Goal: Transaction & Acquisition: Purchase product/service

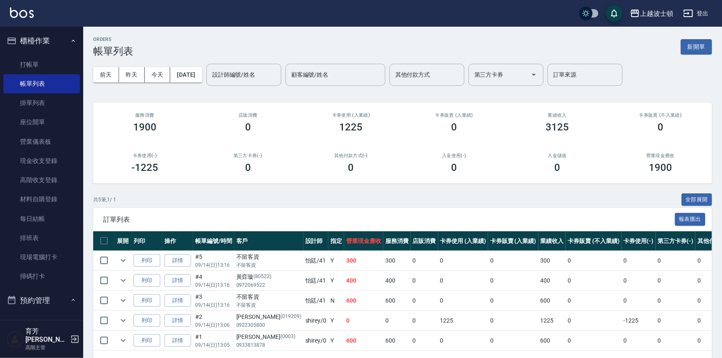
click at [28, 9] on img at bounding box center [22, 12] width 24 height 10
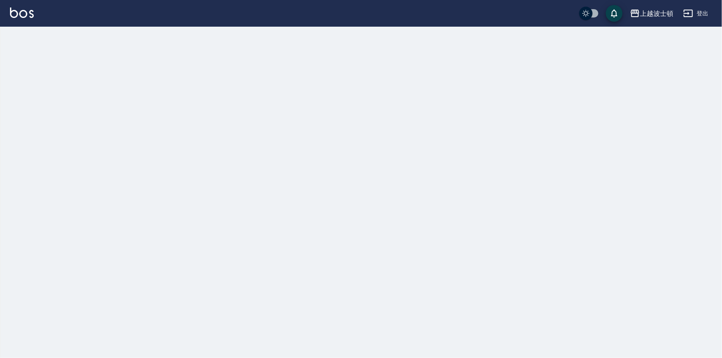
click at [28, 9] on img at bounding box center [22, 12] width 24 height 10
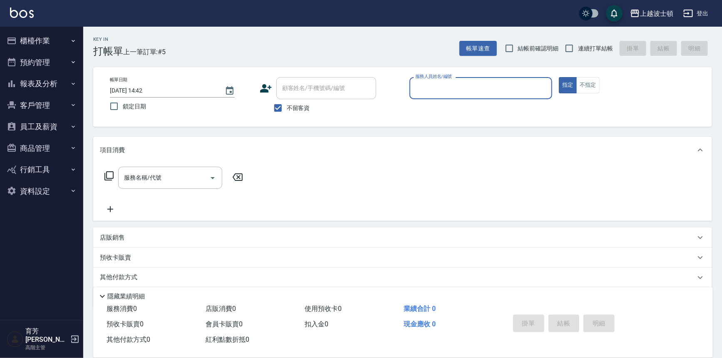
click at [451, 86] on input "服務人員姓名/編號" at bounding box center [481, 88] width 136 height 15
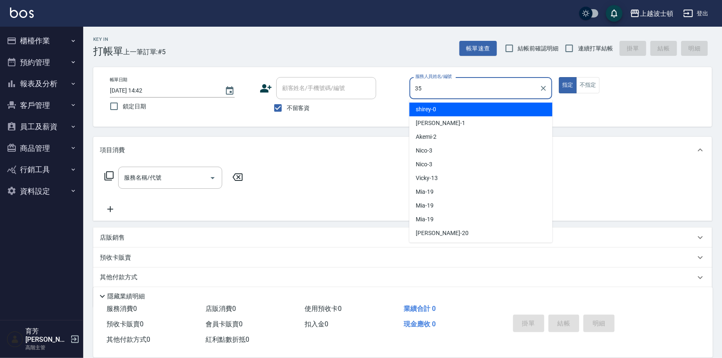
type input "思思-35"
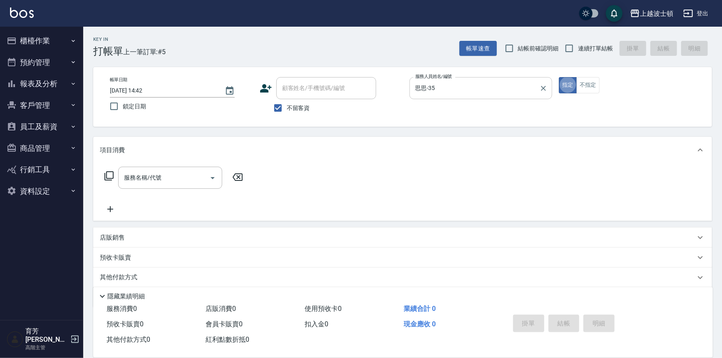
type button "true"
click at [588, 86] on button "不指定" at bounding box center [588, 85] width 23 height 16
type button "false"
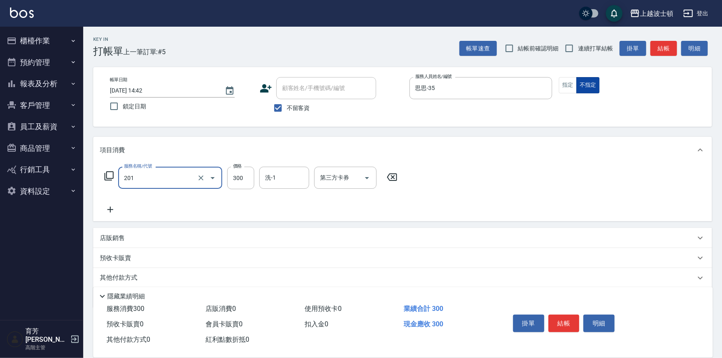
type input "洗髮(201)"
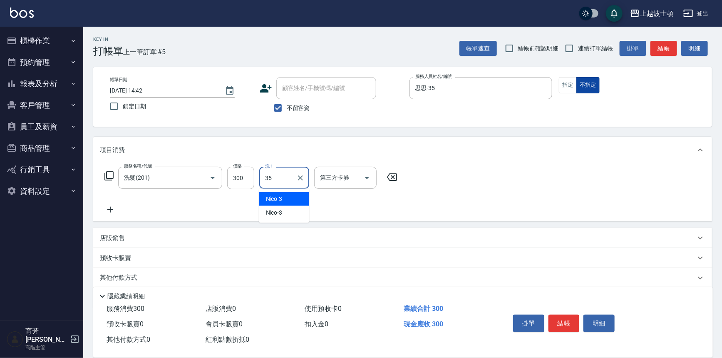
type input "思思-35"
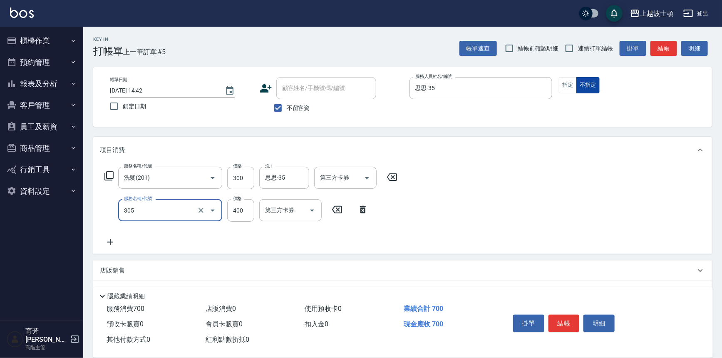
type input "剪髮(305)"
type input "250"
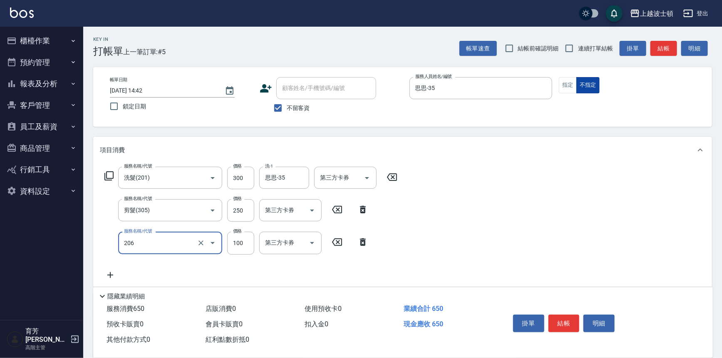
type input "洗髮加錢升等(206)"
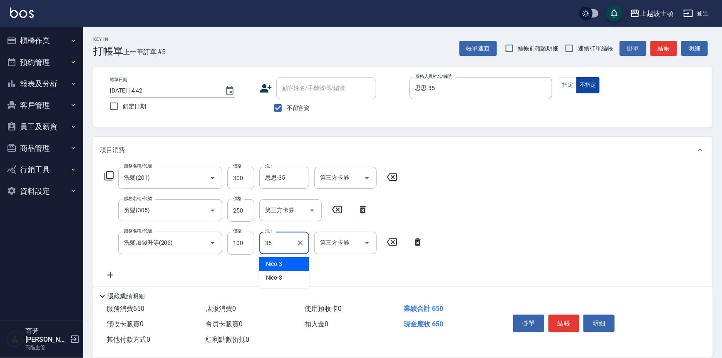
type input "思思-35"
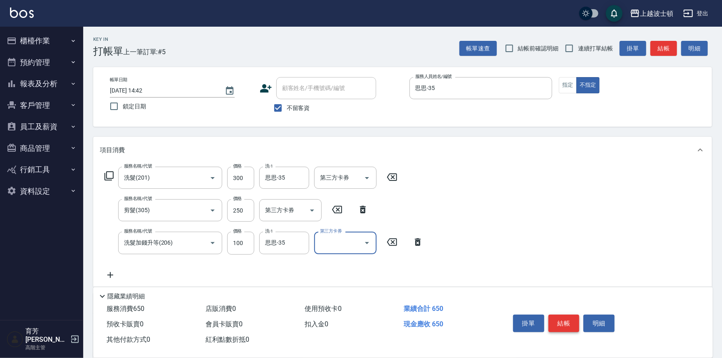
click at [559, 322] on button "結帳" at bounding box center [564, 322] width 31 height 17
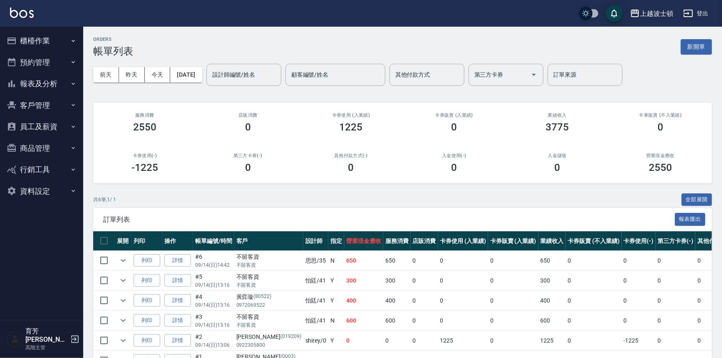
click at [25, 18] on link at bounding box center [22, 13] width 24 height 12
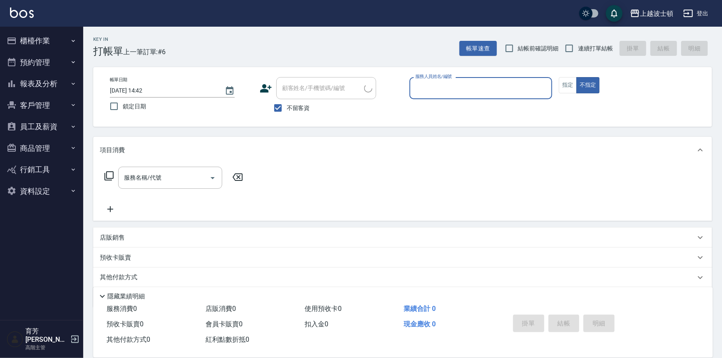
click at [433, 87] on input "服務人員姓名/編號" at bounding box center [481, 88] width 136 height 15
type input "思思-35"
type button "false"
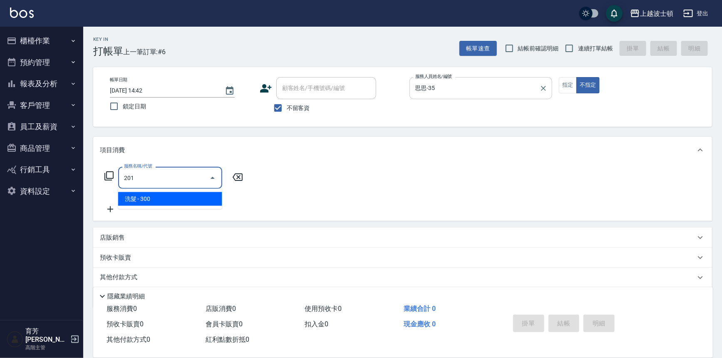
type input "洗髮(201)"
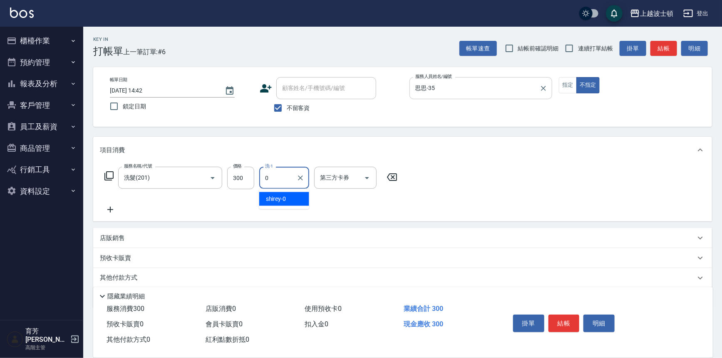
type input "shirey-0"
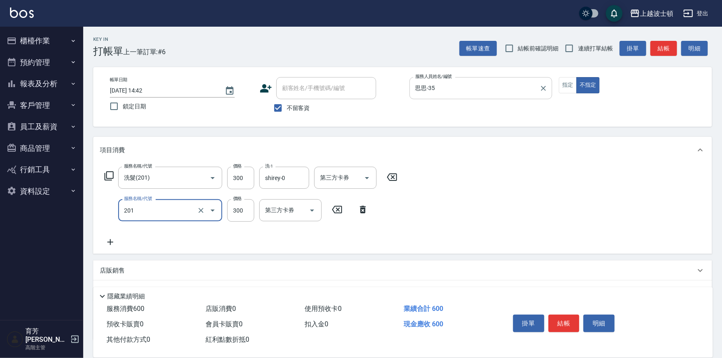
type input "洗髮(201)"
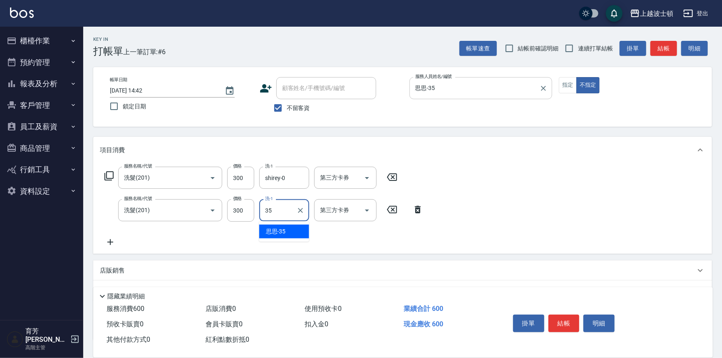
type input "思思-35"
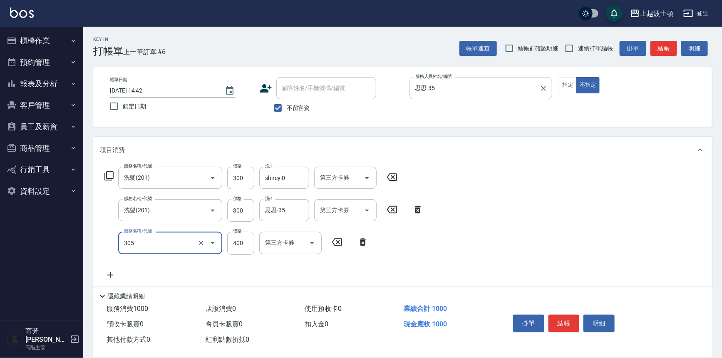
type input "剪髮(305)"
type input "350"
click at [116, 274] on icon at bounding box center [110, 275] width 21 height 10
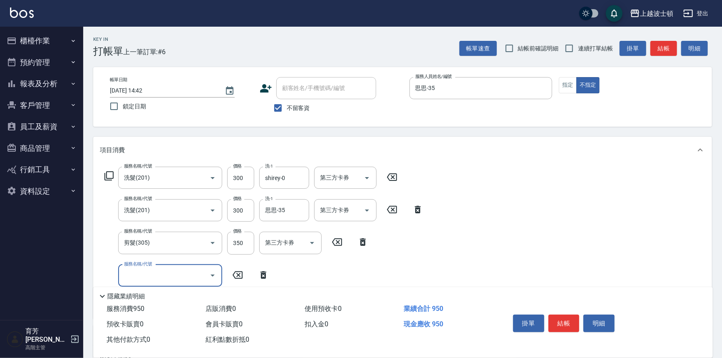
click at [149, 272] on input "服務名稱/代號" at bounding box center [164, 275] width 84 height 15
type input "單梳(601)"
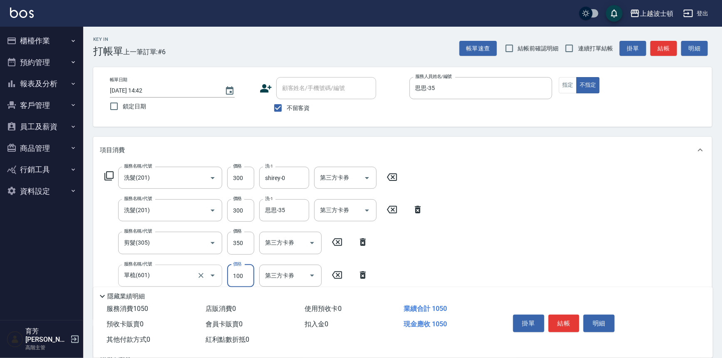
type input "100"
click at [557, 326] on button "結帳" at bounding box center [564, 322] width 31 height 17
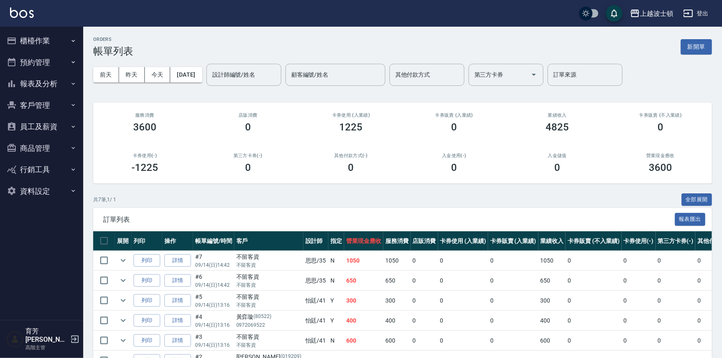
drag, startPoint x: 17, startPoint y: 24, endPoint x: 24, endPoint y: 18, distance: 9.2
click at [17, 23] on div "上越波士頓 登出" at bounding box center [361, 13] width 722 height 27
click at [30, 13] on img at bounding box center [22, 12] width 24 height 10
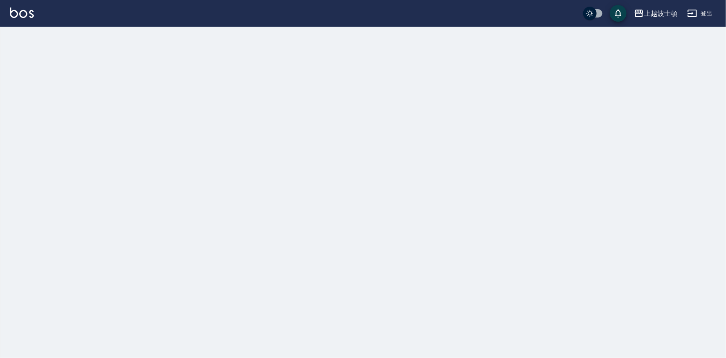
click at [30, 13] on img at bounding box center [22, 12] width 24 height 10
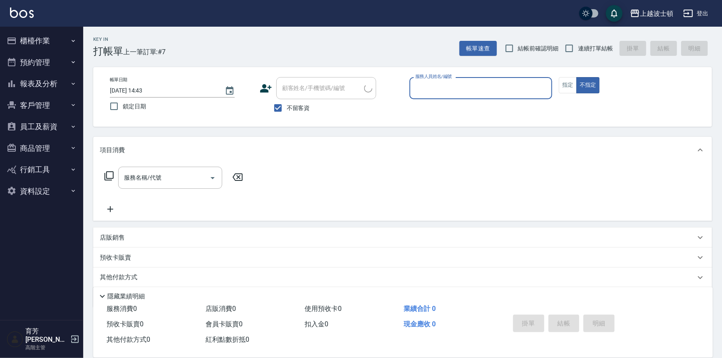
click at [293, 104] on span "不留客資" at bounding box center [298, 108] width 23 height 9
click at [287, 104] on input "不留客資" at bounding box center [277, 107] width 17 height 17
checkbox input "false"
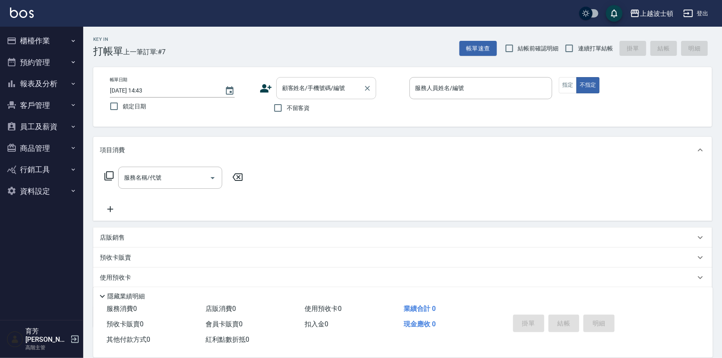
click at [312, 90] on input "顧客姓名/手機號碼/編號" at bounding box center [320, 88] width 80 height 15
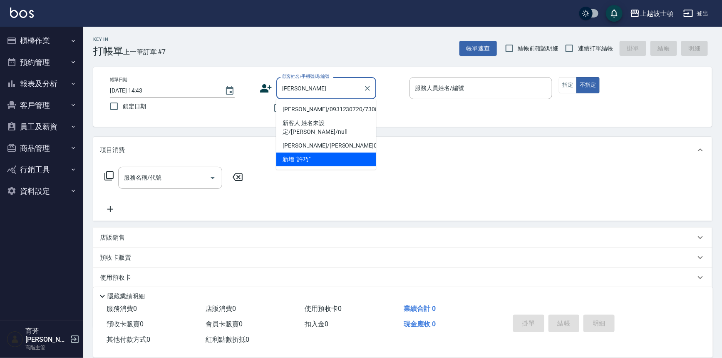
click at [318, 111] on li "[PERSON_NAME]/0931230720/730804" at bounding box center [326, 109] width 100 height 14
type input "[PERSON_NAME]/0931230720/730804"
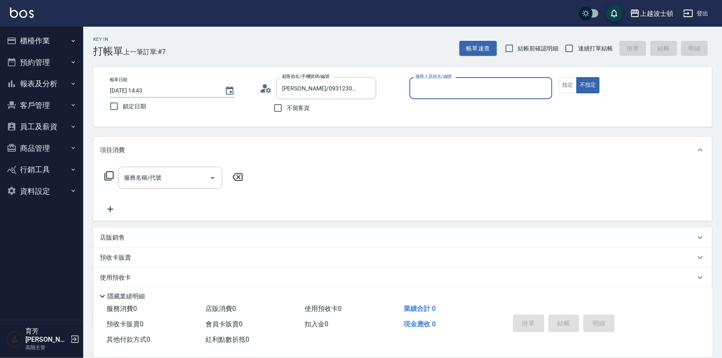
type input "思思-35"
click at [565, 83] on button "指定" at bounding box center [568, 85] width 18 height 16
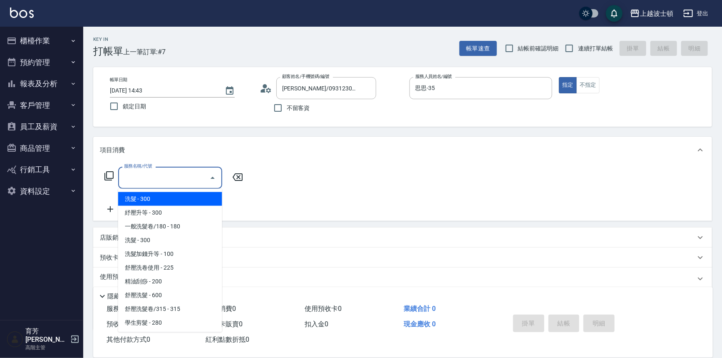
click at [162, 172] on input "服務名稱/代號" at bounding box center [164, 177] width 84 height 15
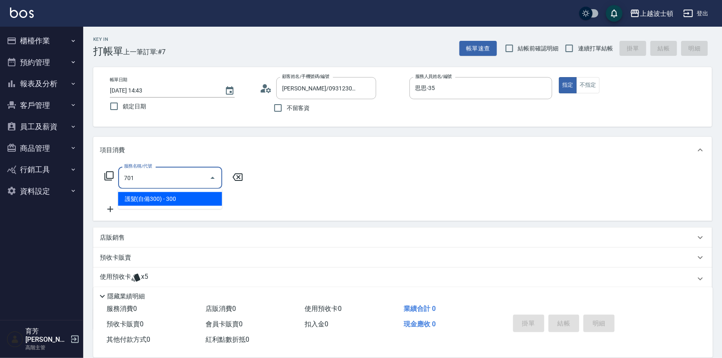
type input "護髮(自備300)(701)"
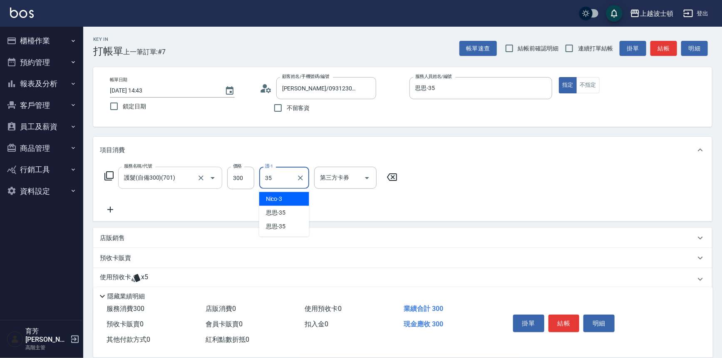
type input "思思-35"
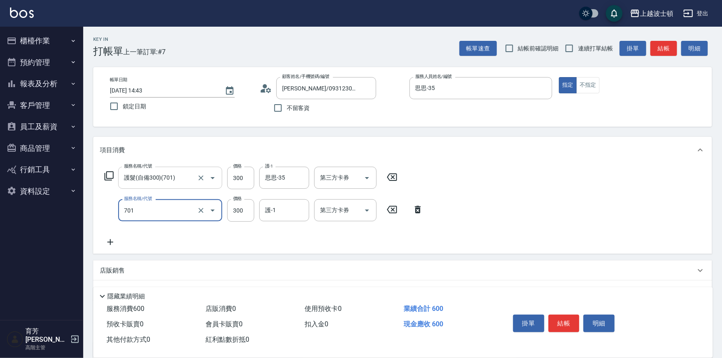
type input "護髮(自備300)(701)"
type input "200"
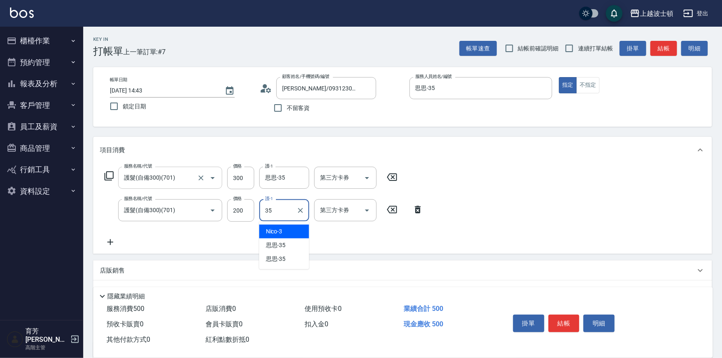
type input "思思-35"
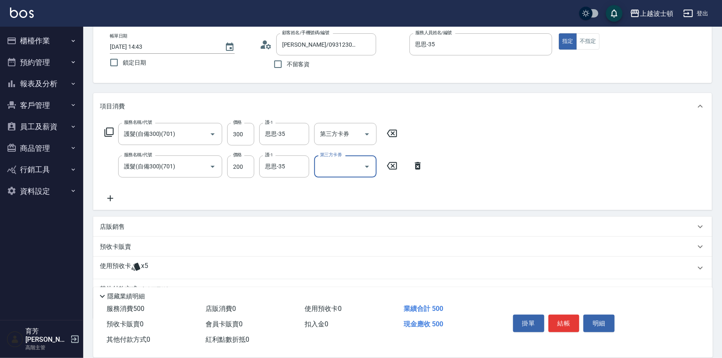
scroll to position [83, 0]
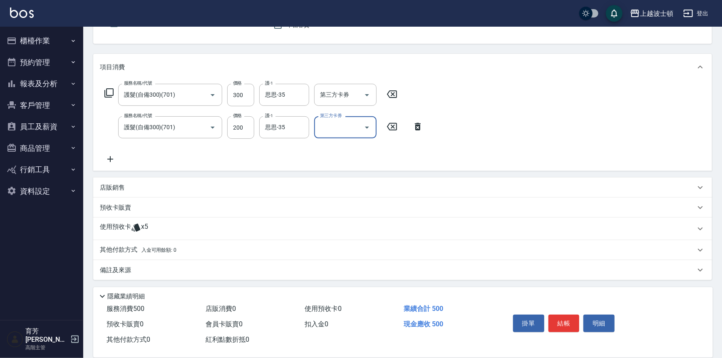
click at [143, 231] on span "x5" at bounding box center [144, 228] width 7 height 12
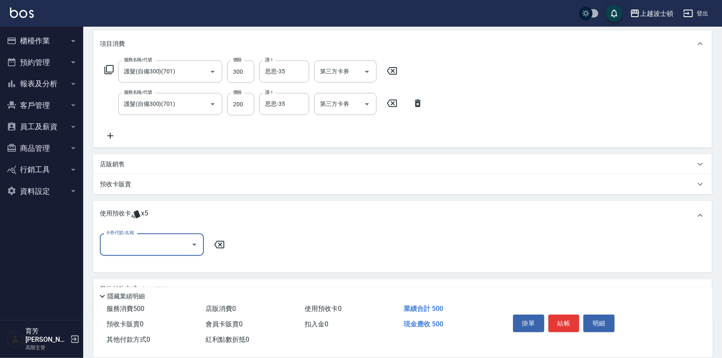
scroll to position [145, 0]
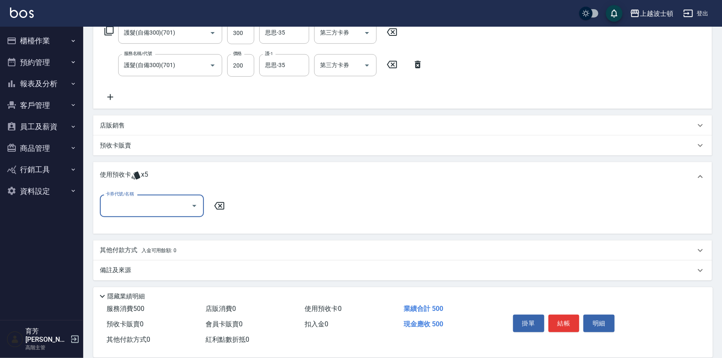
drag, startPoint x: 183, startPoint y: 210, endPoint x: 193, endPoint y: 211, distance: 10.5
click at [183, 209] on input "卡券代號/名稱" at bounding box center [146, 205] width 84 height 15
click at [168, 228] on div "洗髮卷 剩餘2張" at bounding box center [152, 227] width 104 height 14
type input "洗髮卷"
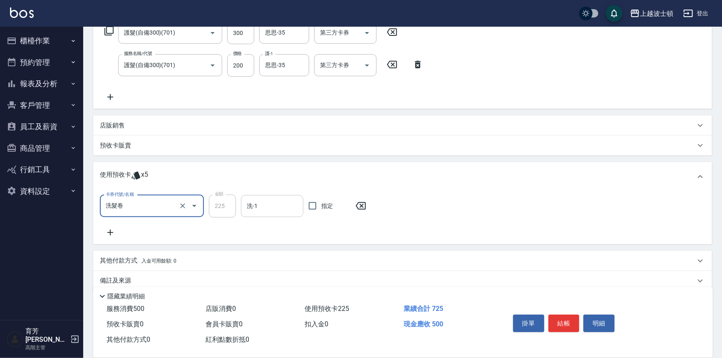
click at [259, 210] on input "洗-1" at bounding box center [272, 206] width 55 height 15
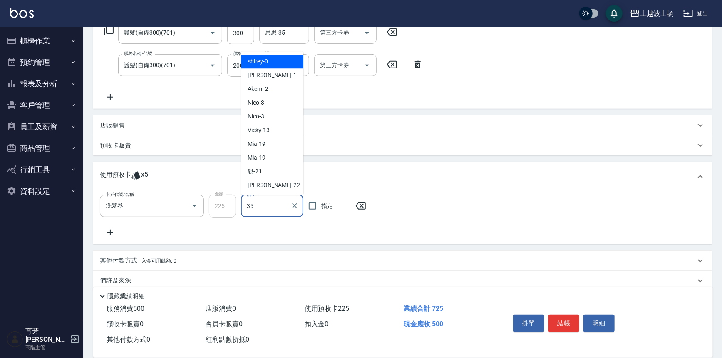
type input "思思-35"
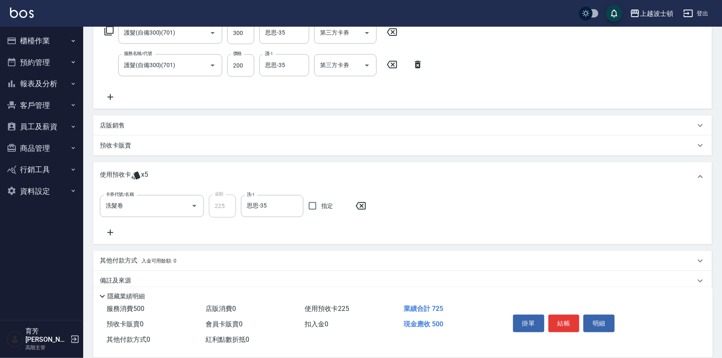
drag, startPoint x: 363, startPoint y: 171, endPoint x: 375, endPoint y: 178, distance: 14.2
click at [375, 178] on div "使用預收卡 x5" at bounding box center [398, 176] width 596 height 12
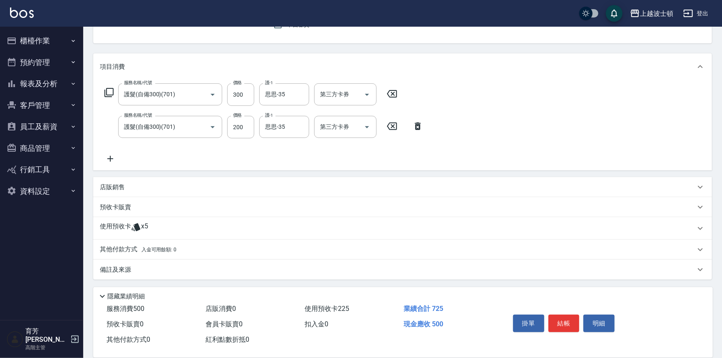
scroll to position [83, 0]
click at [375, 178] on div "店販銷售" at bounding box center [402, 187] width 619 height 20
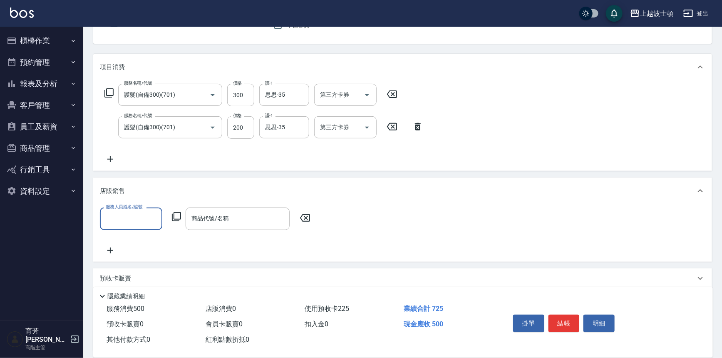
scroll to position [0, 0]
click at [40, 102] on button "客戶管理" at bounding box center [41, 105] width 77 height 22
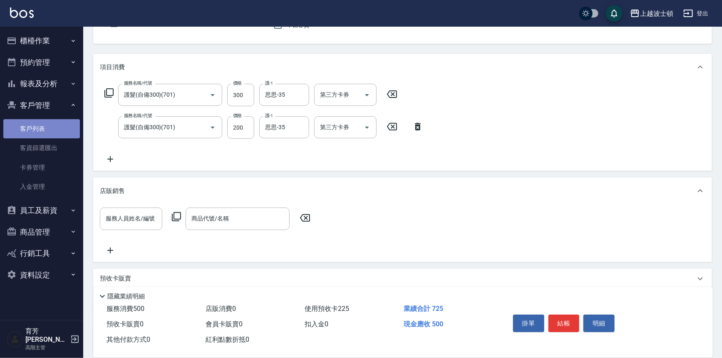
click at [36, 129] on link "客戶列表" at bounding box center [41, 128] width 77 height 19
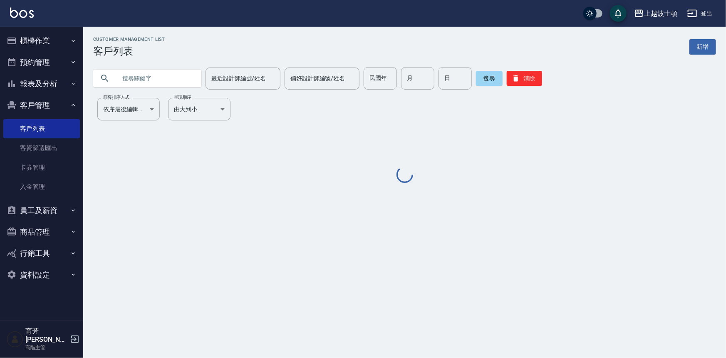
click at [127, 77] on input "text" at bounding box center [156, 78] width 78 height 22
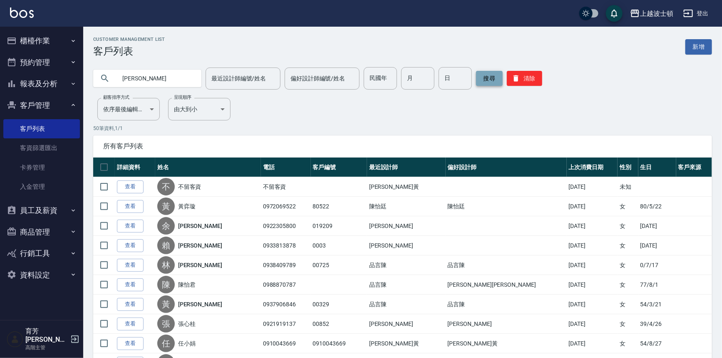
type input "[PERSON_NAME]"
click at [490, 80] on button "搜尋" at bounding box center [489, 78] width 27 height 15
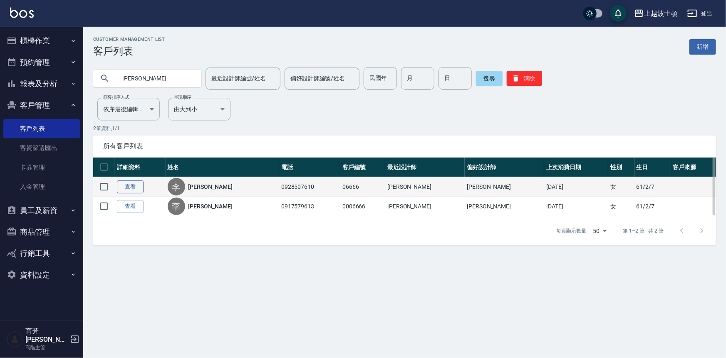
click at [134, 188] on link "查看" at bounding box center [130, 186] width 27 height 13
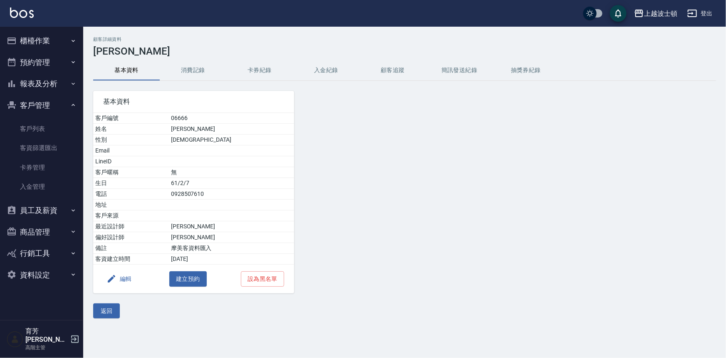
click at [199, 73] on button "消費記錄" at bounding box center [193, 70] width 67 height 20
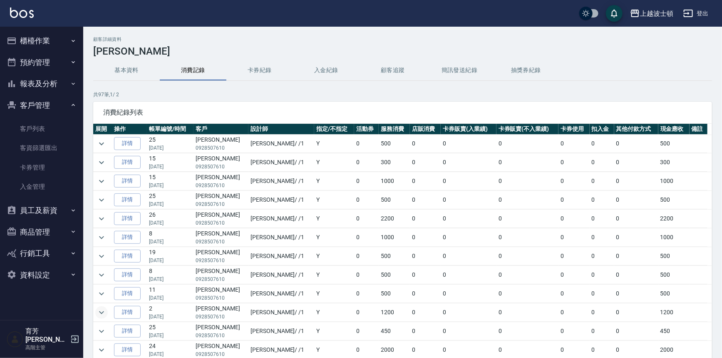
click at [99, 311] on icon "expand row" at bounding box center [102, 312] width 10 height 10
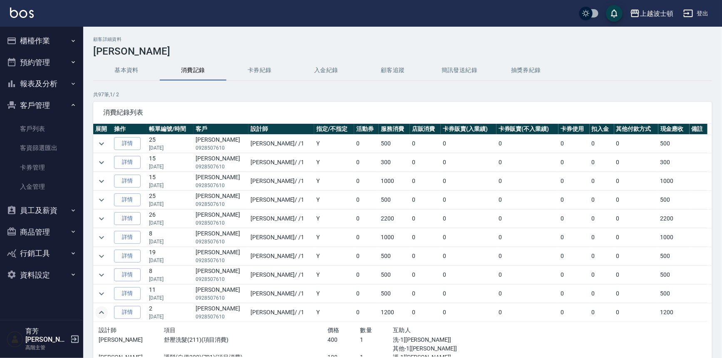
click at [42, 37] on button "櫃檯作業" at bounding box center [41, 41] width 77 height 22
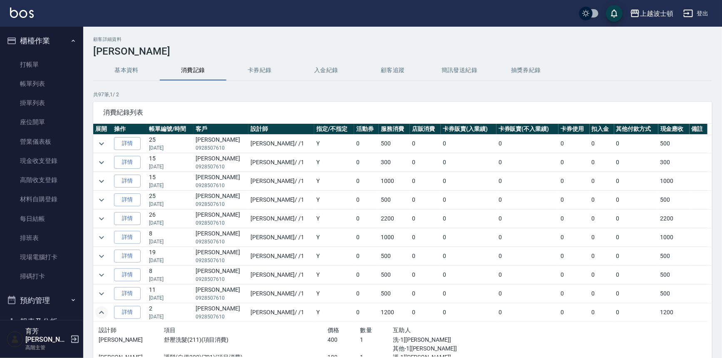
click at [3, 30] on button "櫃檯作業" at bounding box center [41, 41] width 77 height 22
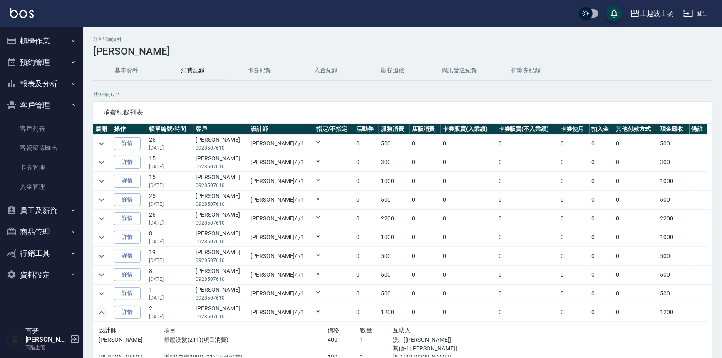
click at [50, 109] on button "客戶管理" at bounding box center [41, 105] width 77 height 22
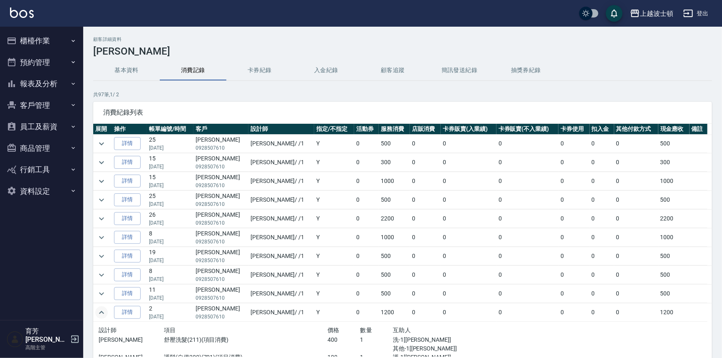
click at [38, 39] on button "櫃檯作業" at bounding box center [41, 41] width 77 height 22
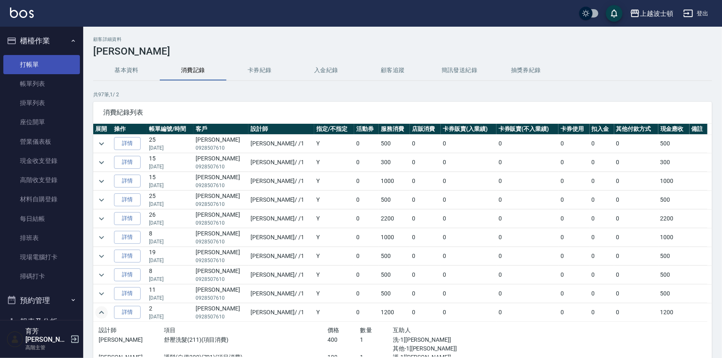
click at [27, 72] on link "打帳單" at bounding box center [41, 64] width 77 height 19
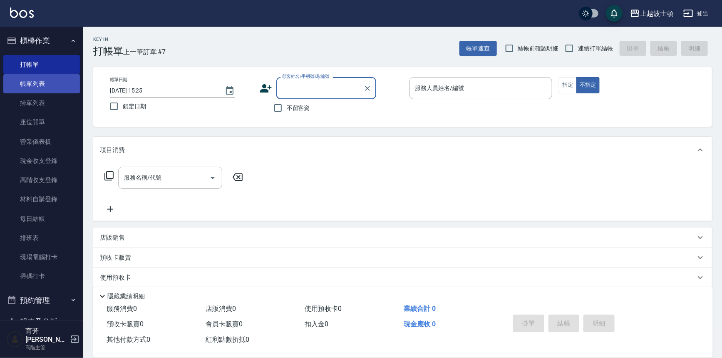
click at [32, 90] on link "帳單列表" at bounding box center [41, 83] width 77 height 19
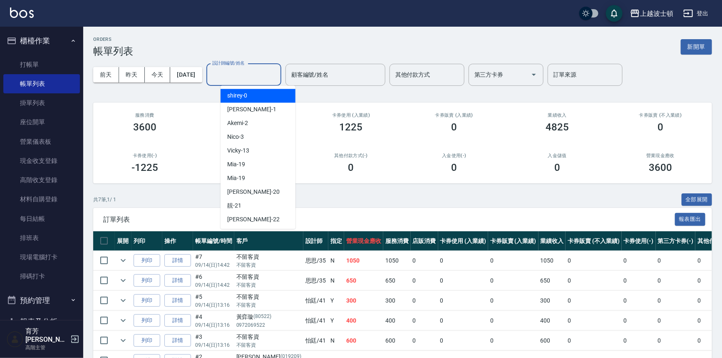
click at [252, 72] on input "設計師編號/姓名" at bounding box center [243, 74] width 67 height 15
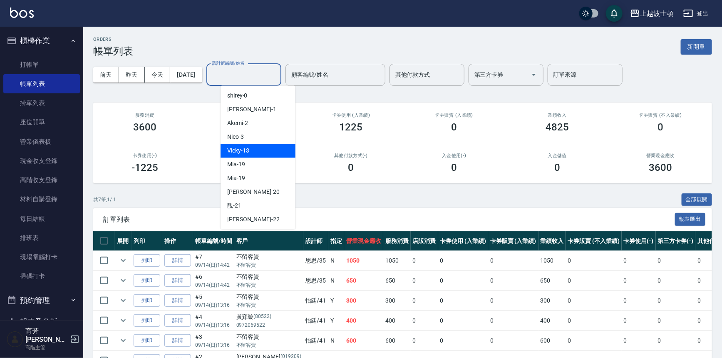
click at [246, 144] on div "Vicky -13" at bounding box center [258, 151] width 75 height 14
type input "Vicky-13"
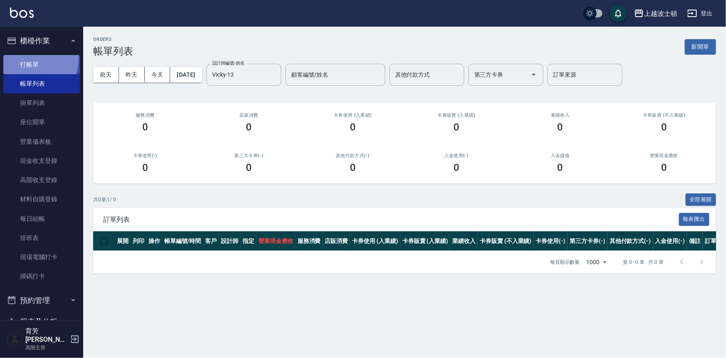
click at [31, 58] on link "打帳單" at bounding box center [41, 64] width 77 height 19
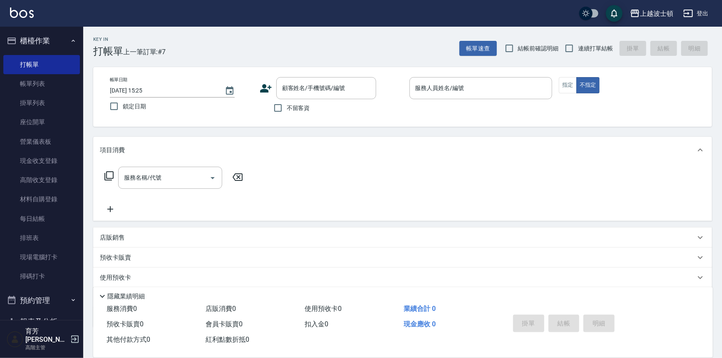
click at [302, 113] on label "不留客資" at bounding box center [289, 107] width 41 height 17
click at [287, 113] on input "不留客資" at bounding box center [277, 107] width 17 height 17
checkbox input "true"
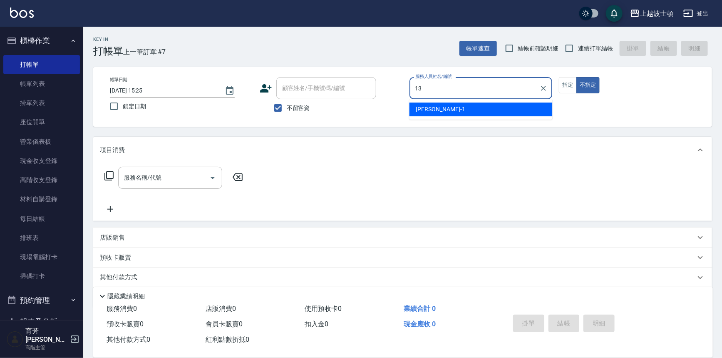
type input "Vicky-13"
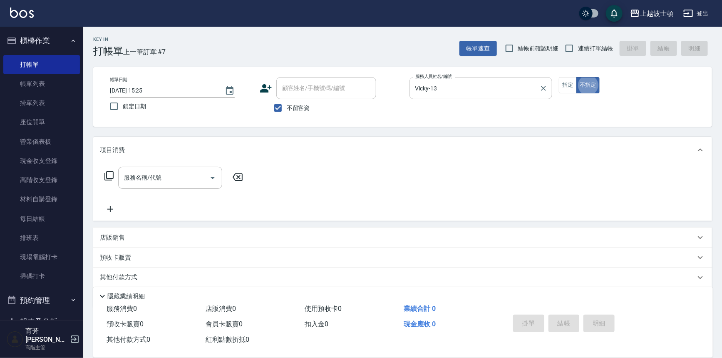
type button "false"
click at [565, 90] on button "指定" at bounding box center [568, 85] width 18 height 16
click at [175, 170] on div "服務名稱/代號" at bounding box center [170, 178] width 104 height 22
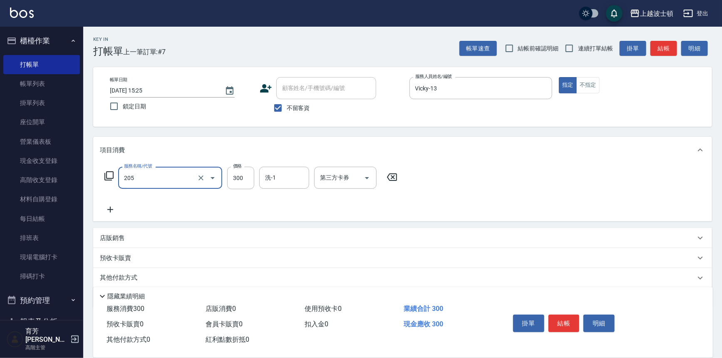
type input "洗髮(205)"
click at [109, 208] on icon at bounding box center [110, 209] width 21 height 10
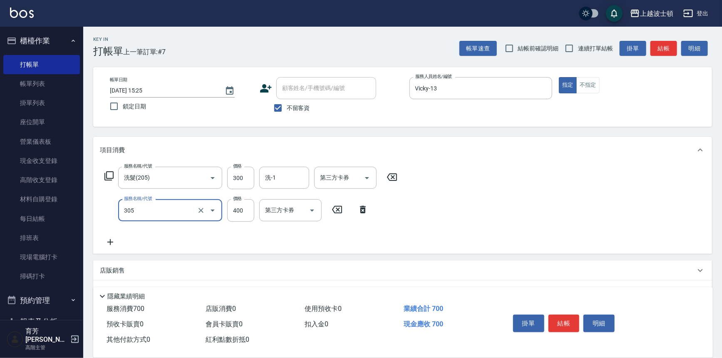
type input "剪髮(305)"
type input "300"
click at [112, 244] on icon at bounding box center [110, 242] width 21 height 10
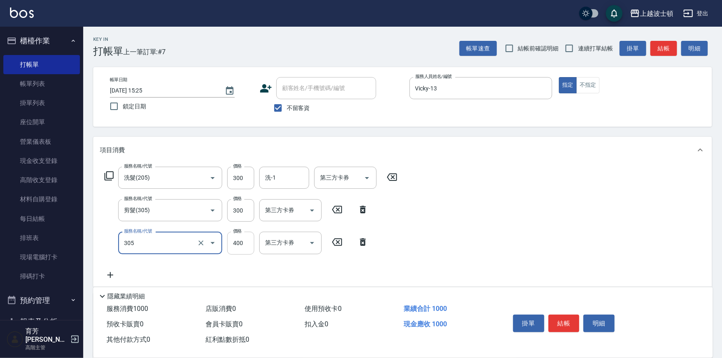
type input "剪髮(305)"
click at [244, 241] on input "400" at bounding box center [240, 242] width 27 height 22
click at [273, 167] on div "洗-1" at bounding box center [284, 178] width 50 height 22
type input "350"
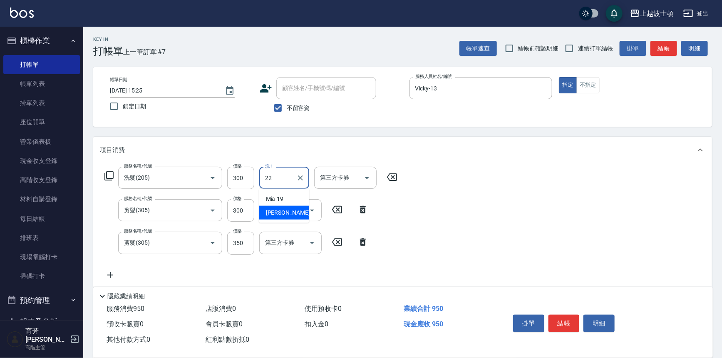
type input "雅如-22"
click at [560, 328] on button "結帳" at bounding box center [564, 322] width 31 height 17
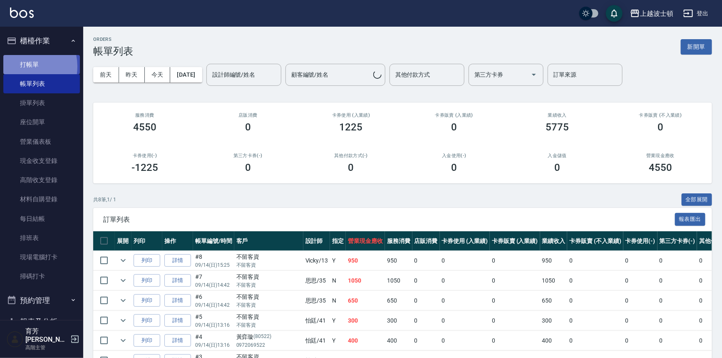
click at [22, 66] on link "打帳單" at bounding box center [41, 64] width 77 height 19
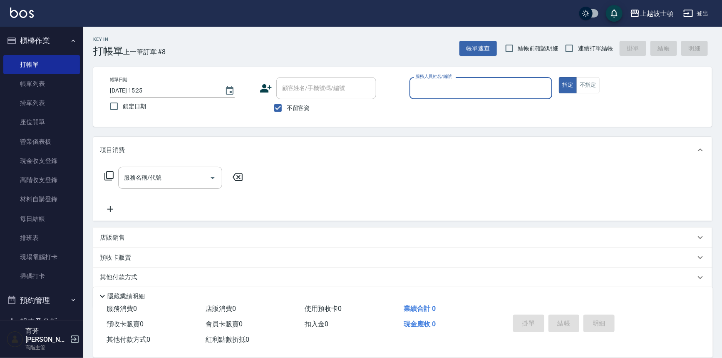
click at [287, 104] on span "不留客資" at bounding box center [298, 108] width 23 height 9
click at [287, 104] on input "不留客資" at bounding box center [277, 107] width 17 height 17
checkbox input "false"
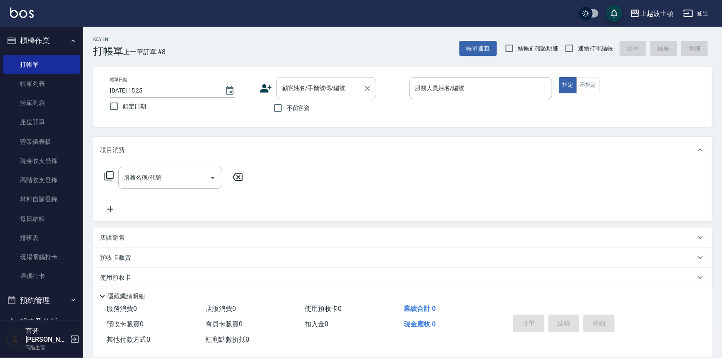
click at [293, 92] on input "顧客姓名/手機號碼/編號" at bounding box center [320, 88] width 80 height 15
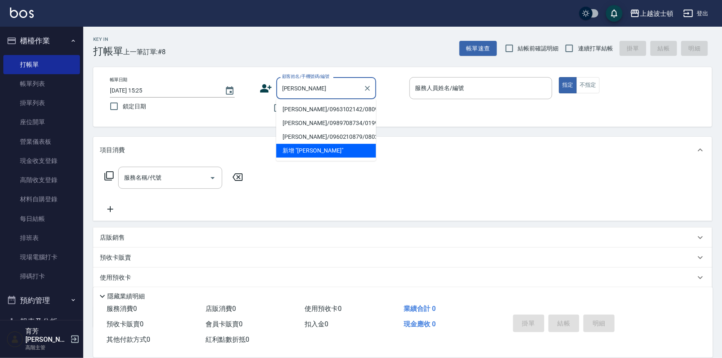
click at [300, 109] on li "[PERSON_NAME]/0963102142/080930" at bounding box center [326, 109] width 100 height 14
type input "[PERSON_NAME]/0963102142/080930"
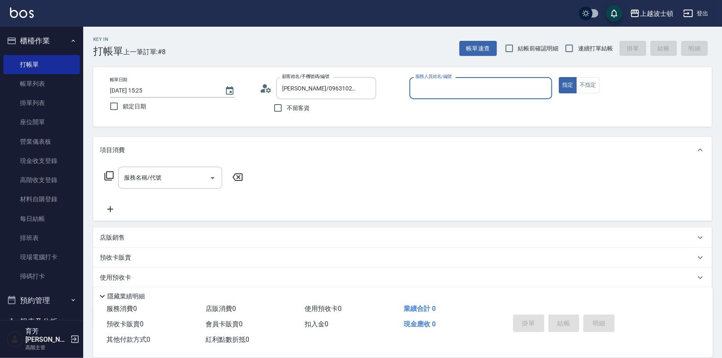
type input "Vicky-13"
click at [150, 183] on input "服務名稱/代號" at bounding box center [164, 177] width 84 height 15
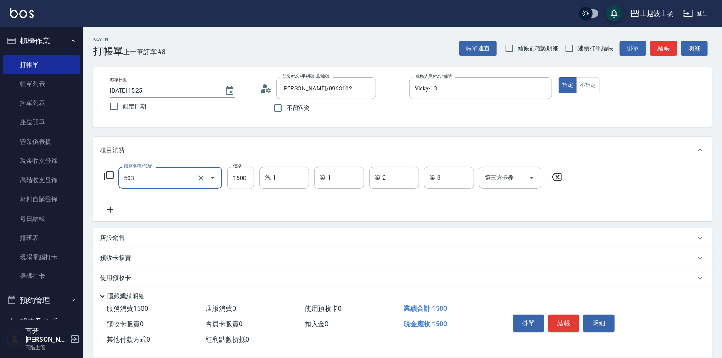
type input "洗+染髮(底染)(503)"
click at [108, 204] on icon at bounding box center [110, 209] width 21 height 10
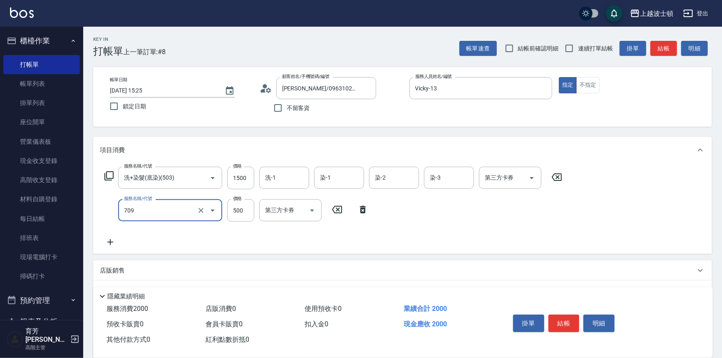
type input "自備防護(709)"
click at [109, 238] on icon at bounding box center [110, 242] width 21 height 10
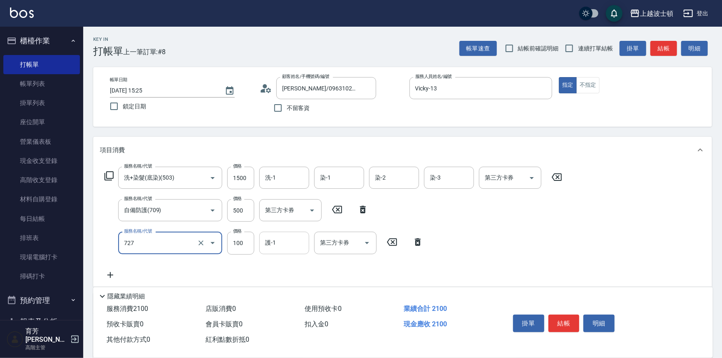
type input "快速護髮(727)"
click at [271, 236] on div "護-1 護-1" at bounding box center [284, 242] width 50 height 22
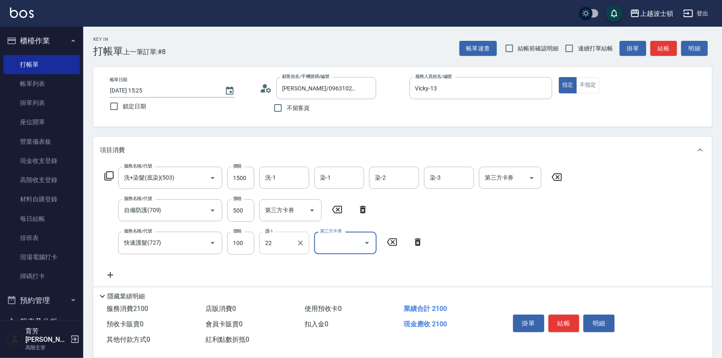
type input "雅如-22"
click at [244, 211] on input "500" at bounding box center [240, 210] width 27 height 22
click at [243, 211] on input "500" at bounding box center [240, 210] width 27 height 22
drag, startPoint x: 245, startPoint y: 209, endPoint x: 229, endPoint y: 209, distance: 16.3
click at [229, 209] on input "400" at bounding box center [240, 210] width 27 height 22
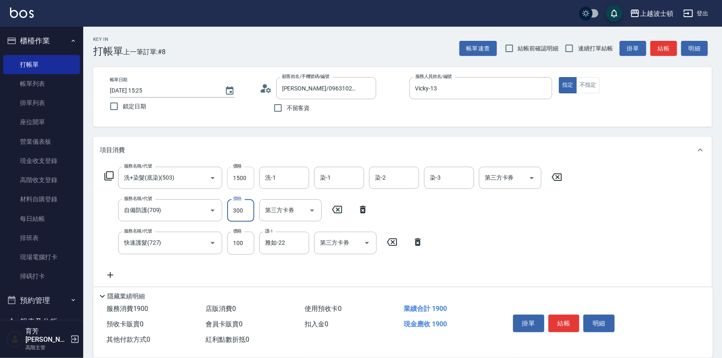
type input "300"
click at [234, 184] on input "1500" at bounding box center [240, 178] width 27 height 22
type input "160"
drag, startPoint x: 244, startPoint y: 174, endPoint x: 209, endPoint y: 180, distance: 35.1
click at [209, 180] on div "服務名稱/代號 洗+染髮(底染)(503) 服務名稱/代號 價格 160 價格 洗-1 洗-1 染-1 染-1 染-2 染-2 染-3 染-3 第三方卡券 第…" at bounding box center [333, 178] width 467 height 22
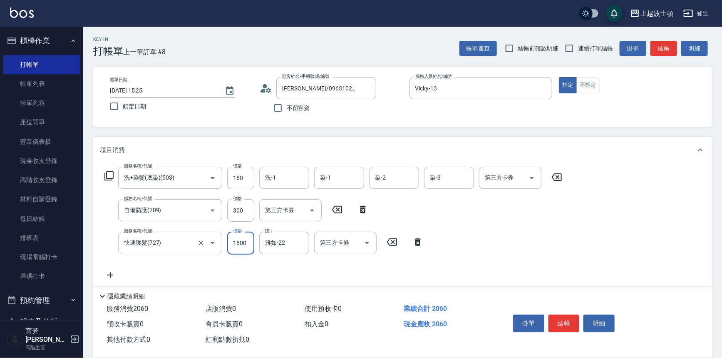
drag, startPoint x: 246, startPoint y: 243, endPoint x: 221, endPoint y: 247, distance: 25.7
click at [221, 247] on div "服務名稱/代號 快速護髮(727) 服務名稱/代號 價格 1600 價格 護-1 雅如-22 護-1 第三方卡券 第三方卡券" at bounding box center [264, 242] width 328 height 22
type input "100"
click at [249, 180] on input "160" at bounding box center [240, 178] width 27 height 22
type input "1600"
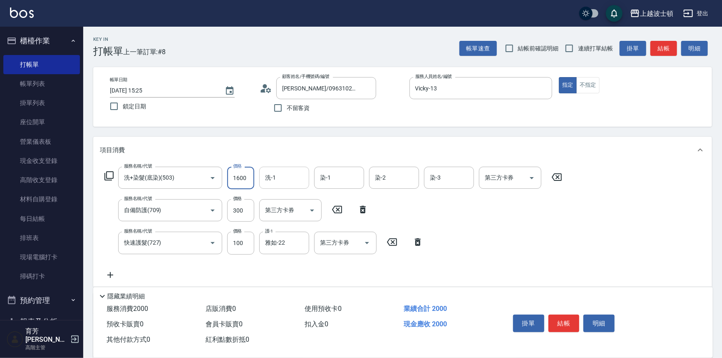
click at [282, 178] on input "洗-1" at bounding box center [284, 177] width 42 height 15
type input "雅如-22"
type input "Vicky-13"
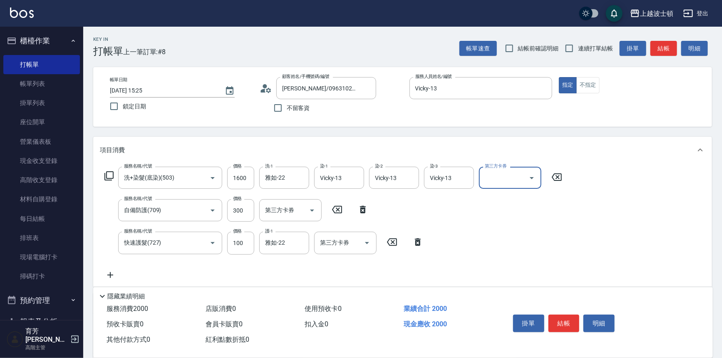
click at [575, 276] on div "服務名稱/代號 洗+染髮(底染)(503) 服務名稱/代號 價格 1600 價格 洗-1 雅如-22 洗-1 染-1 Vicky-13 染-1 染-2 Vic…" at bounding box center [402, 224] width 619 height 123
click at [557, 318] on button "結帳" at bounding box center [564, 322] width 31 height 17
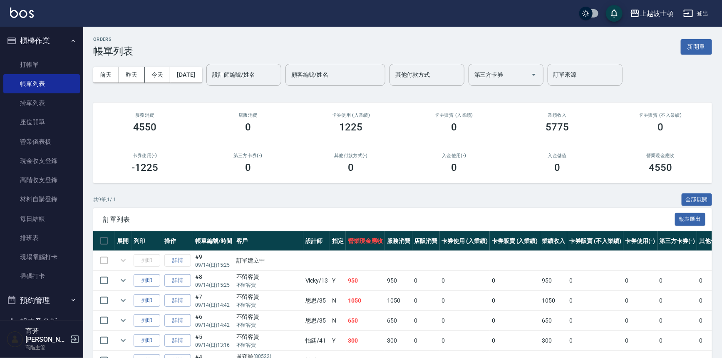
click at [270, 182] on div "第三方卡券(-) 0" at bounding box center [247, 163] width 103 height 40
click at [126, 281] on icon "expand row" at bounding box center [123, 280] width 10 height 10
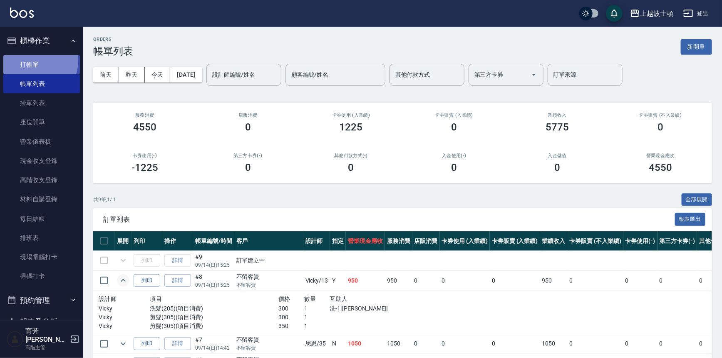
click at [33, 60] on link "打帳單" at bounding box center [41, 64] width 77 height 19
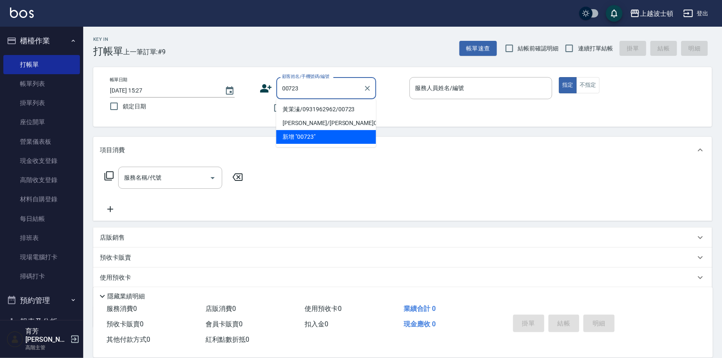
click at [321, 107] on li "黃茉溱/0931962962/00723" at bounding box center [326, 109] width 100 height 14
type input "黃茉溱/0931962962/00723"
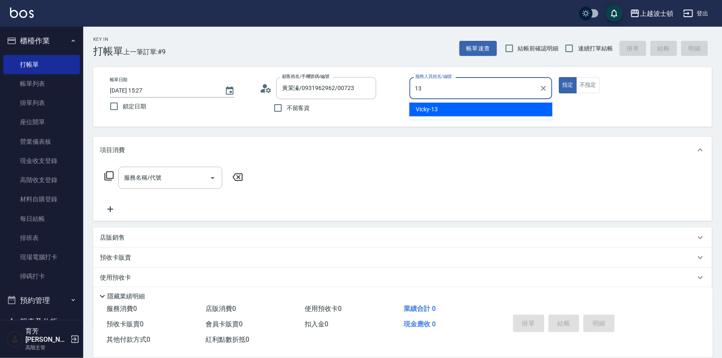
type input "Vicky-13"
type button "true"
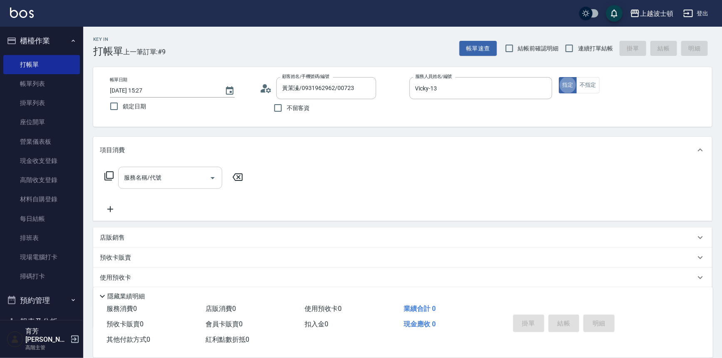
click at [179, 179] on input "服務名稱/代號" at bounding box center [164, 177] width 84 height 15
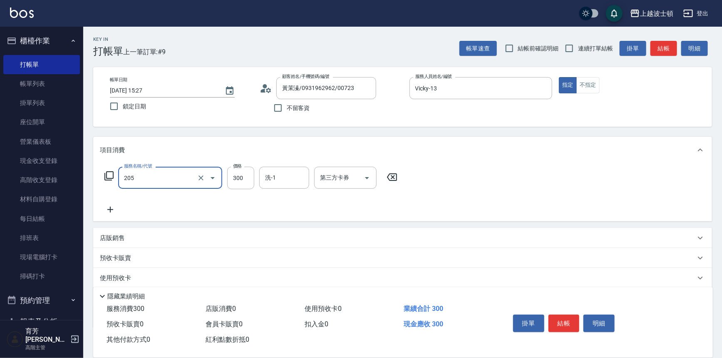
type input "洗髮(205)"
type input "270"
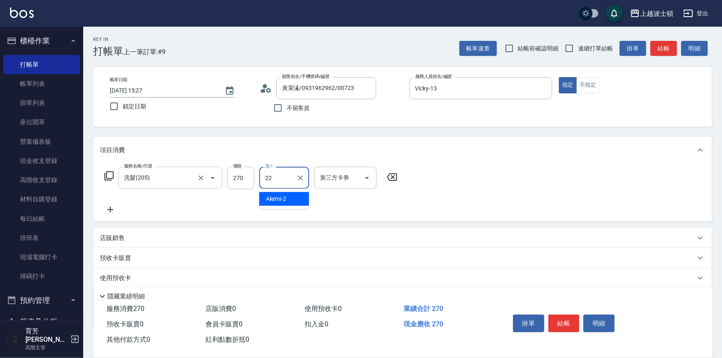
type input "雅如-22"
click at [110, 207] on icon at bounding box center [110, 209] width 6 height 6
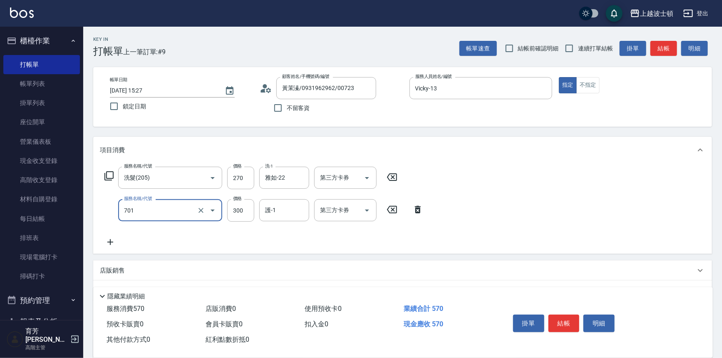
type input "護髮(自備300)(701)"
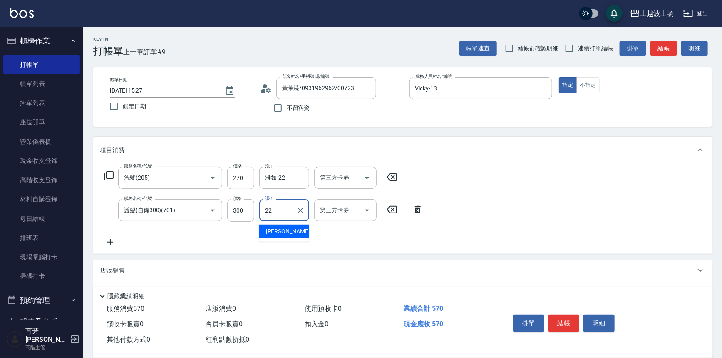
type input "雅如-22"
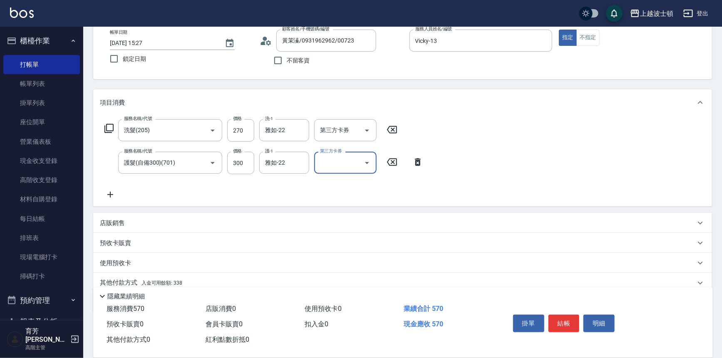
scroll to position [80, 0]
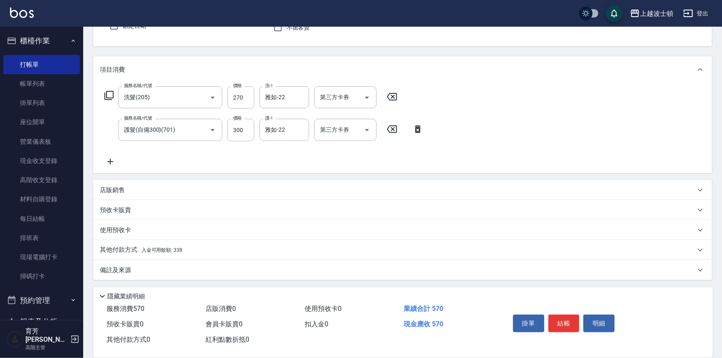
click at [111, 252] on p "其他付款方式 入金可用餘額: 338" at bounding box center [141, 249] width 82 height 9
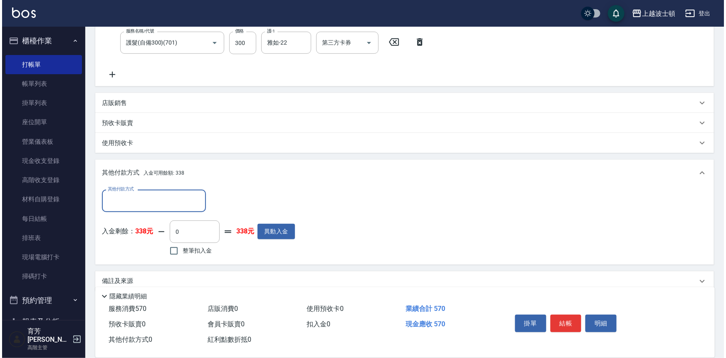
scroll to position [179, 0]
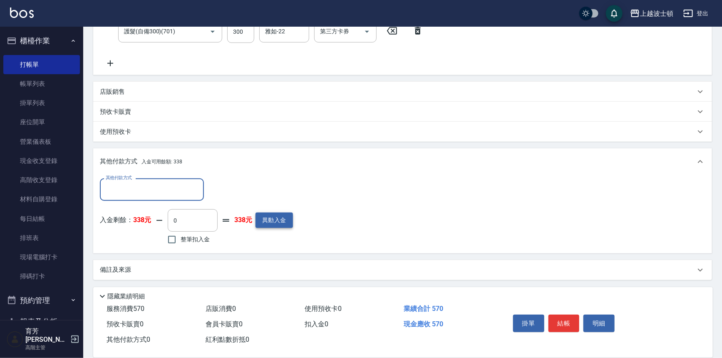
click at [281, 219] on button "異動入金" at bounding box center [274, 219] width 37 height 15
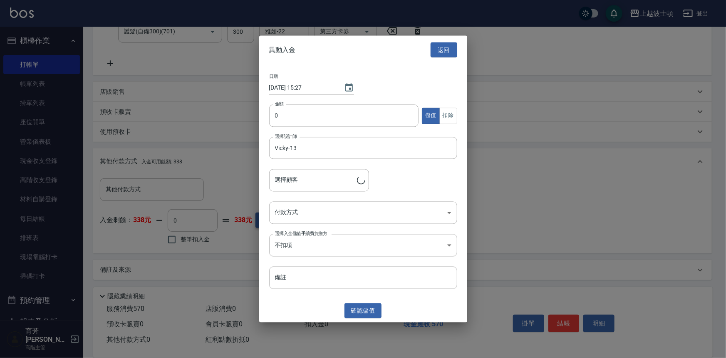
type input "黃茉溱/0931962962/00723"
click at [285, 108] on input "0" at bounding box center [344, 115] width 150 height 22
type input "500"
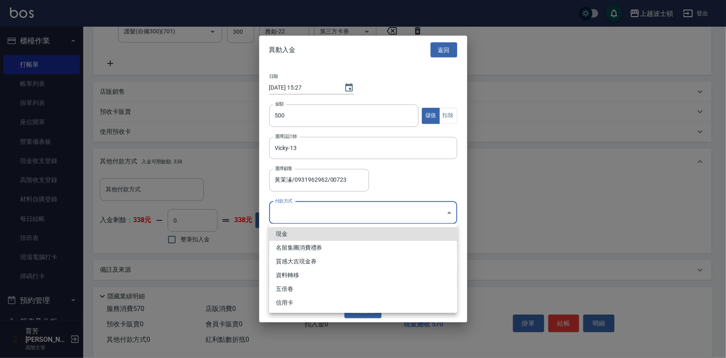
click at [277, 206] on body "上越波士頓 登出 櫃檯作業 打帳單 帳單列表 掛單列表 座位開單 營業儀表板 現金收支登錄 高階收支登錄 材料自購登錄 每日結帳 排班表 現場電腦打卡 掃碼打…" at bounding box center [363, 89] width 726 height 537
click at [282, 234] on li "現金" at bounding box center [363, 234] width 188 height 14
type input "現金"
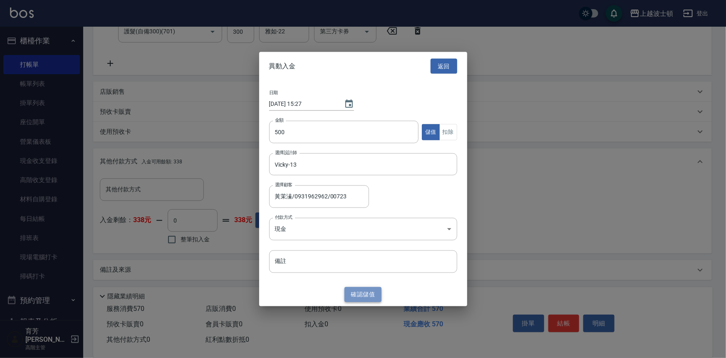
click at [364, 296] on button "確認 儲值" at bounding box center [363, 293] width 37 height 15
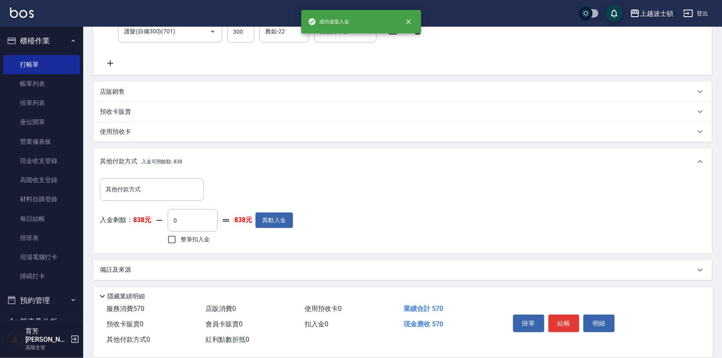
click at [199, 235] on span "整筆扣入金" at bounding box center [195, 239] width 29 height 9
click at [181, 235] on input "整筆扣入金" at bounding box center [171, 239] width 17 height 17
checkbox input "true"
type input "570"
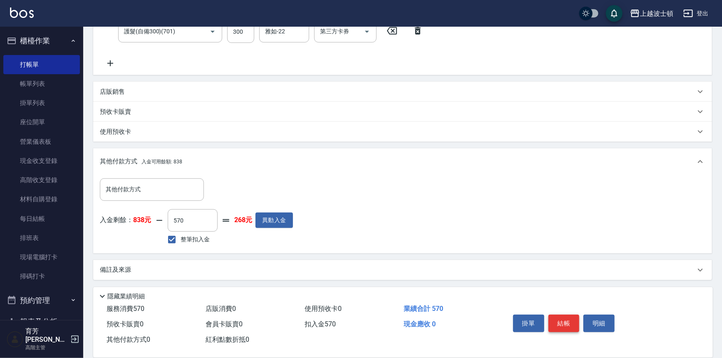
click at [575, 318] on button "結帳" at bounding box center [564, 322] width 31 height 17
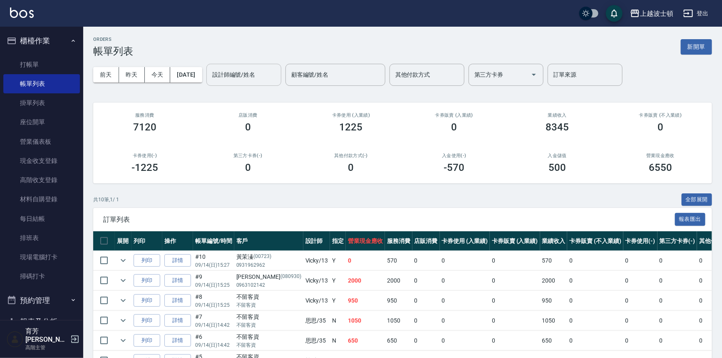
click at [251, 72] on input "設計師編號/姓名" at bounding box center [243, 74] width 67 height 15
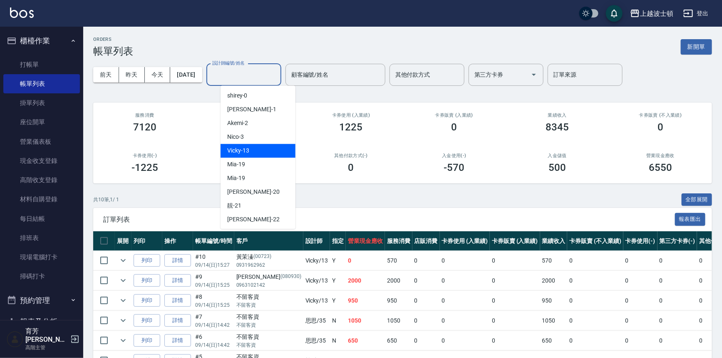
click at [244, 148] on span "Vicky -13" at bounding box center [238, 150] width 22 height 9
type input "Vicky-13"
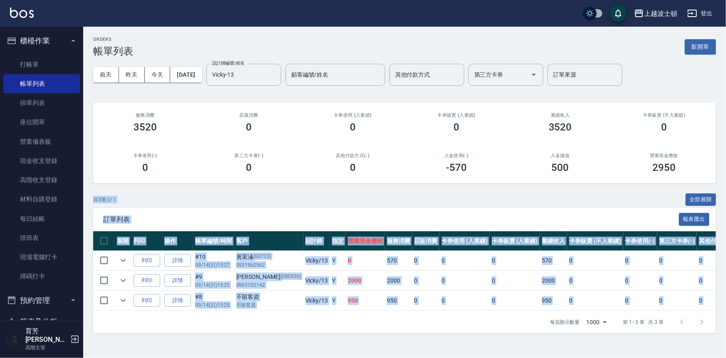
drag, startPoint x: 726, startPoint y: 279, endPoint x: 706, endPoint y: 312, distance: 38.6
click at [720, 310] on div "ORDERS 帳單列表 新開單 [DATE] [DATE] [DATE] [DATE] 設計師編號/姓名 [PERSON_NAME]-13 設計師編號/姓名 …" at bounding box center [404, 185] width 643 height 316
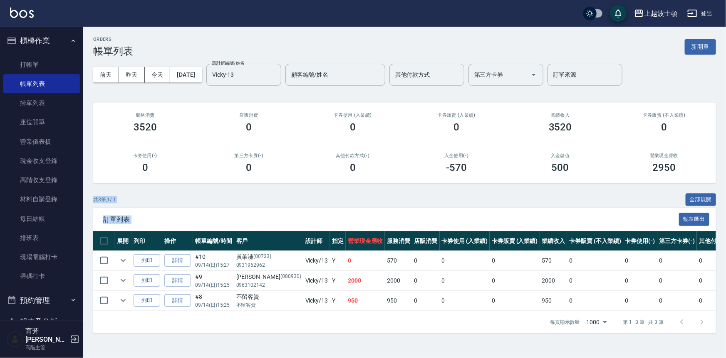
click at [238, 213] on div "訂單列表 報表匯出" at bounding box center [404, 219] width 623 height 23
click at [25, 66] on link "打帳單" at bounding box center [41, 64] width 77 height 19
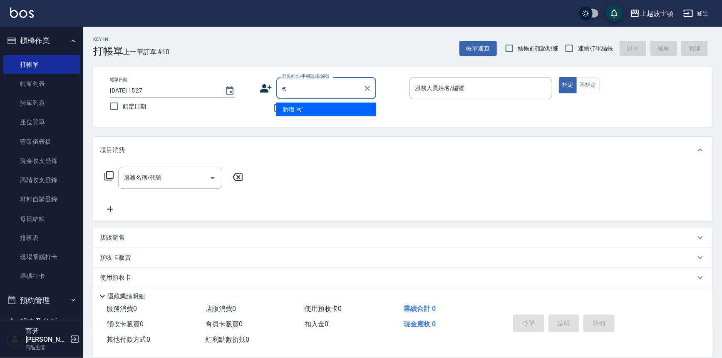
type input "e"
click at [307, 107] on li "[PERSON_NAME]/[PERSON_NAME]05486/05486" at bounding box center [326, 109] width 100 height 14
type input "[PERSON_NAME]/[PERSON_NAME]05486/05486"
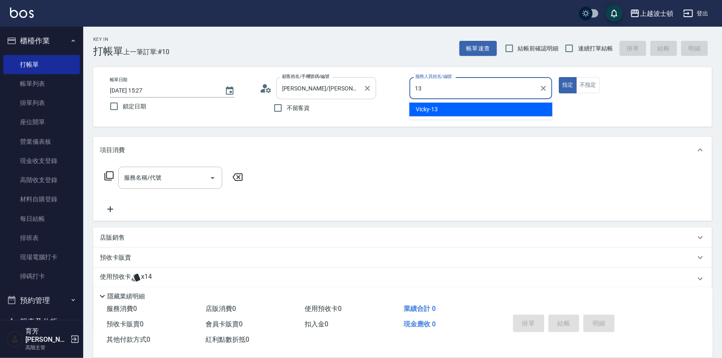
type input "Vicky-13"
type button "true"
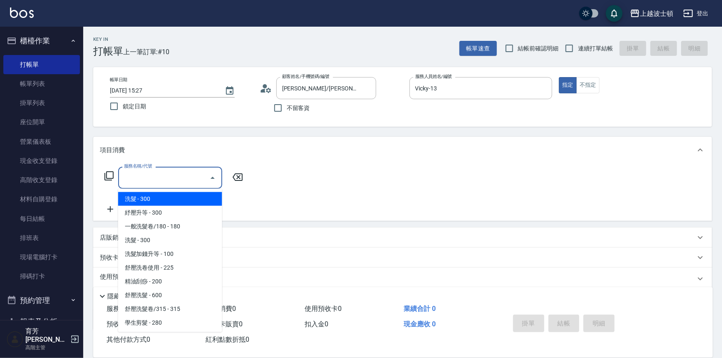
click at [192, 182] on input "服務名稱/代號" at bounding box center [164, 177] width 84 height 15
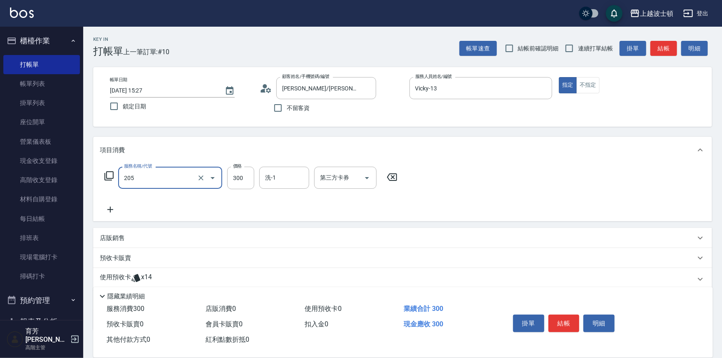
type input "洗髮(205)"
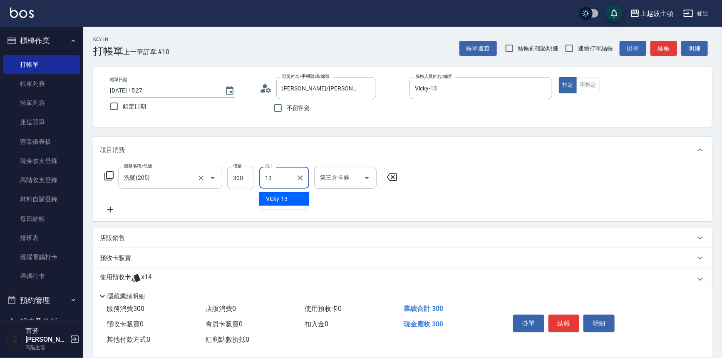
type input "Vicky-13"
click at [125, 275] on p "使用預收卡" at bounding box center [115, 279] width 31 height 12
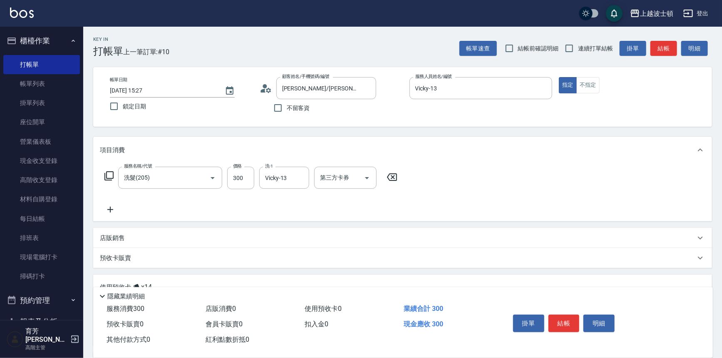
scroll to position [109, 0]
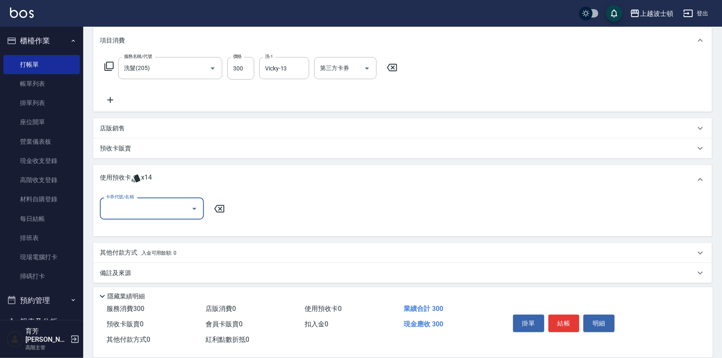
click at [169, 209] on input "卡券代號/名稱" at bounding box center [146, 208] width 84 height 15
click at [170, 224] on div "剪髮卡 剩餘14張" at bounding box center [152, 230] width 104 height 14
type input "剪髮卡"
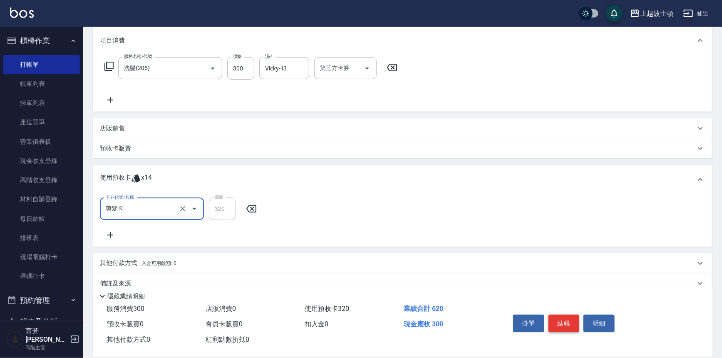
click at [563, 318] on button "結帳" at bounding box center [564, 322] width 31 height 17
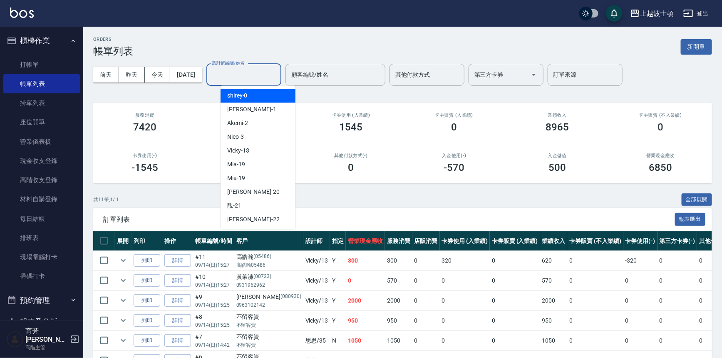
click at [259, 71] on input "設計師編號/姓名" at bounding box center [243, 74] width 67 height 15
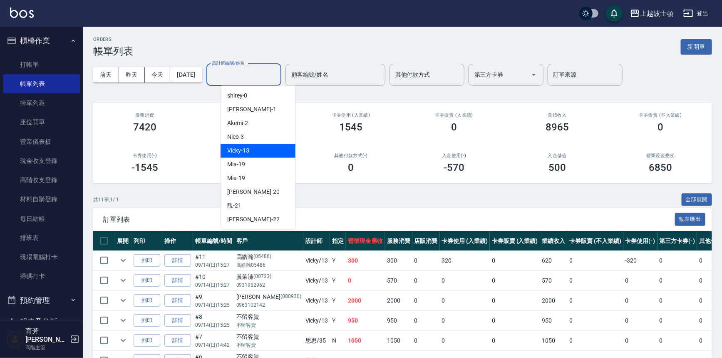
click at [246, 149] on span "Vicky -13" at bounding box center [238, 150] width 22 height 9
type input "Vicky-13"
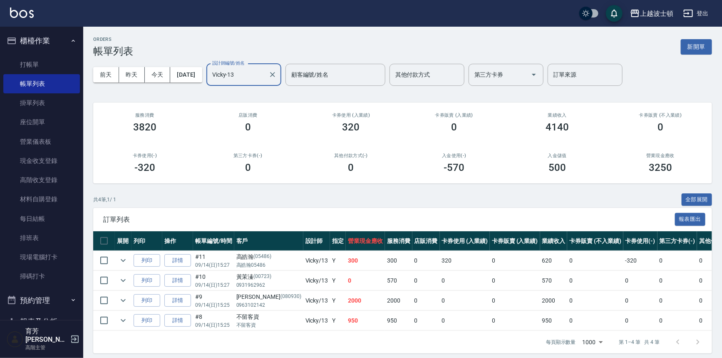
scroll to position [10, 0]
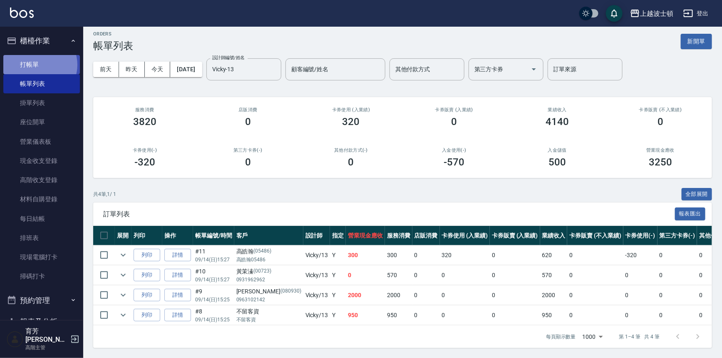
click at [40, 65] on link "打帳單" at bounding box center [41, 64] width 77 height 19
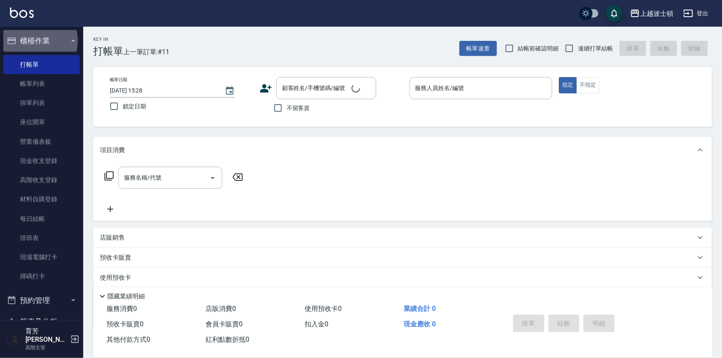
click at [35, 40] on button "櫃檯作業" at bounding box center [41, 41] width 77 height 22
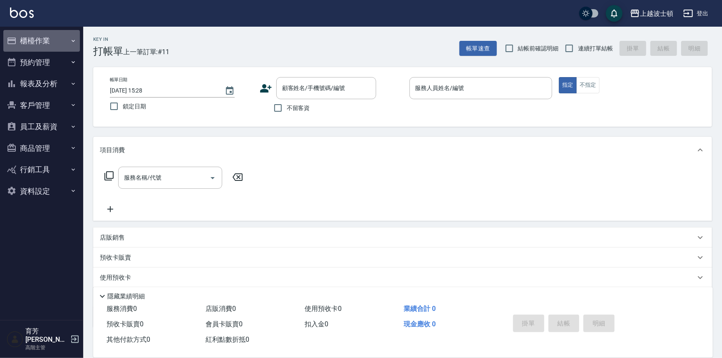
click at [40, 37] on button "櫃檯作業" at bounding box center [41, 41] width 77 height 22
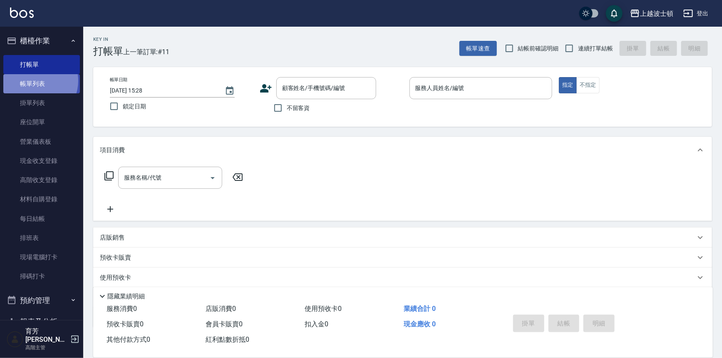
click at [36, 81] on link "帳單列表" at bounding box center [41, 83] width 77 height 19
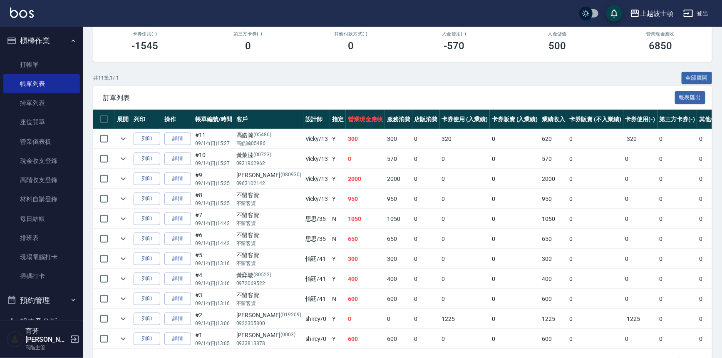
scroll to position [150, 0]
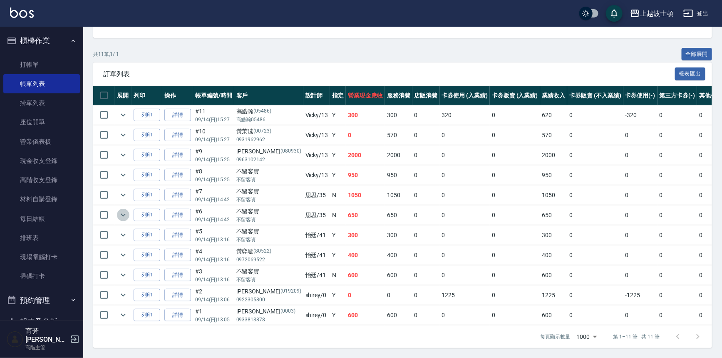
click at [124, 214] on icon "expand row" at bounding box center [123, 215] width 5 height 3
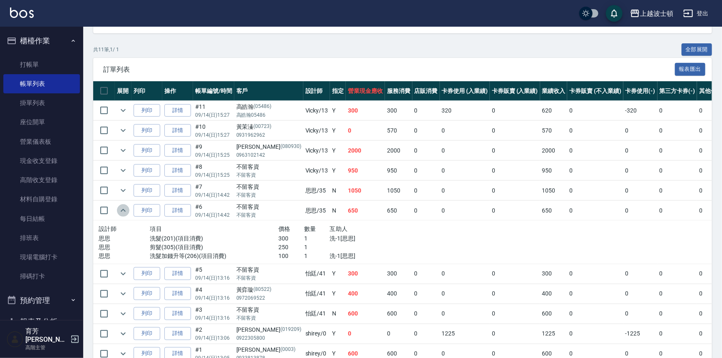
click at [124, 209] on icon "expand row" at bounding box center [123, 210] width 10 height 10
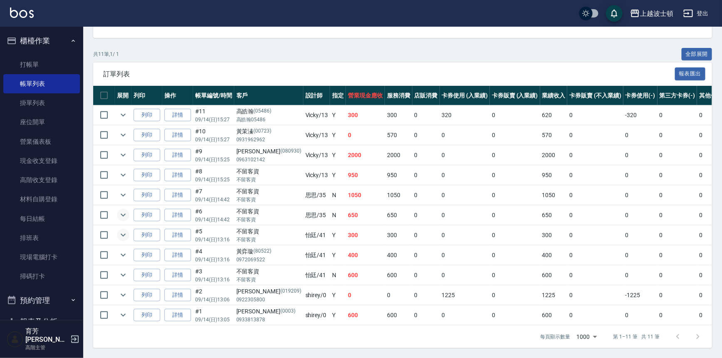
click at [125, 230] on icon "expand row" at bounding box center [123, 235] width 10 height 10
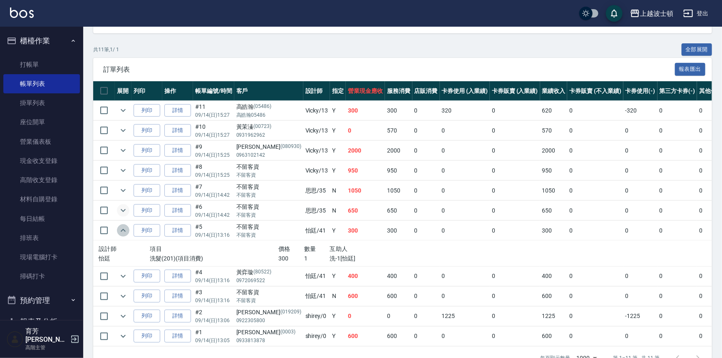
click at [125, 227] on icon "expand row" at bounding box center [123, 230] width 10 height 10
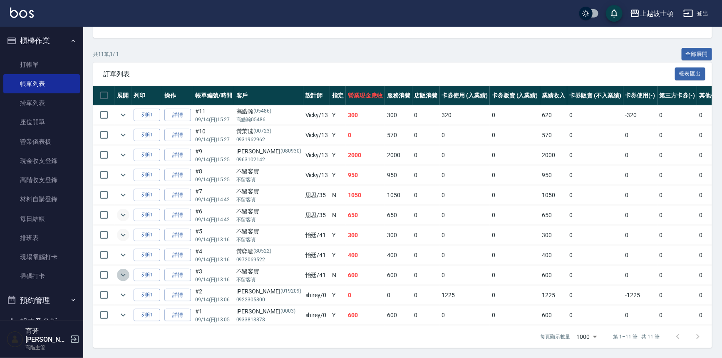
click at [120, 270] on icon "expand row" at bounding box center [123, 275] width 10 height 10
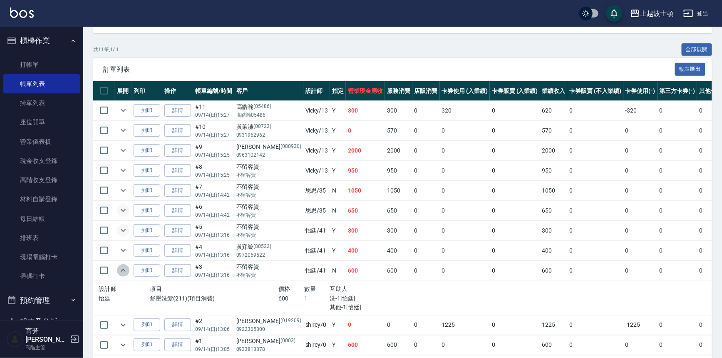
click at [120, 267] on icon "expand row" at bounding box center [123, 270] width 10 height 10
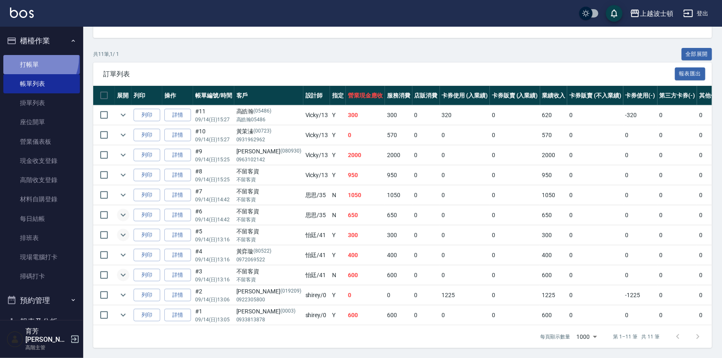
click at [29, 57] on link "打帳單" at bounding box center [41, 64] width 77 height 19
